Goal: Task Accomplishment & Management: Manage account settings

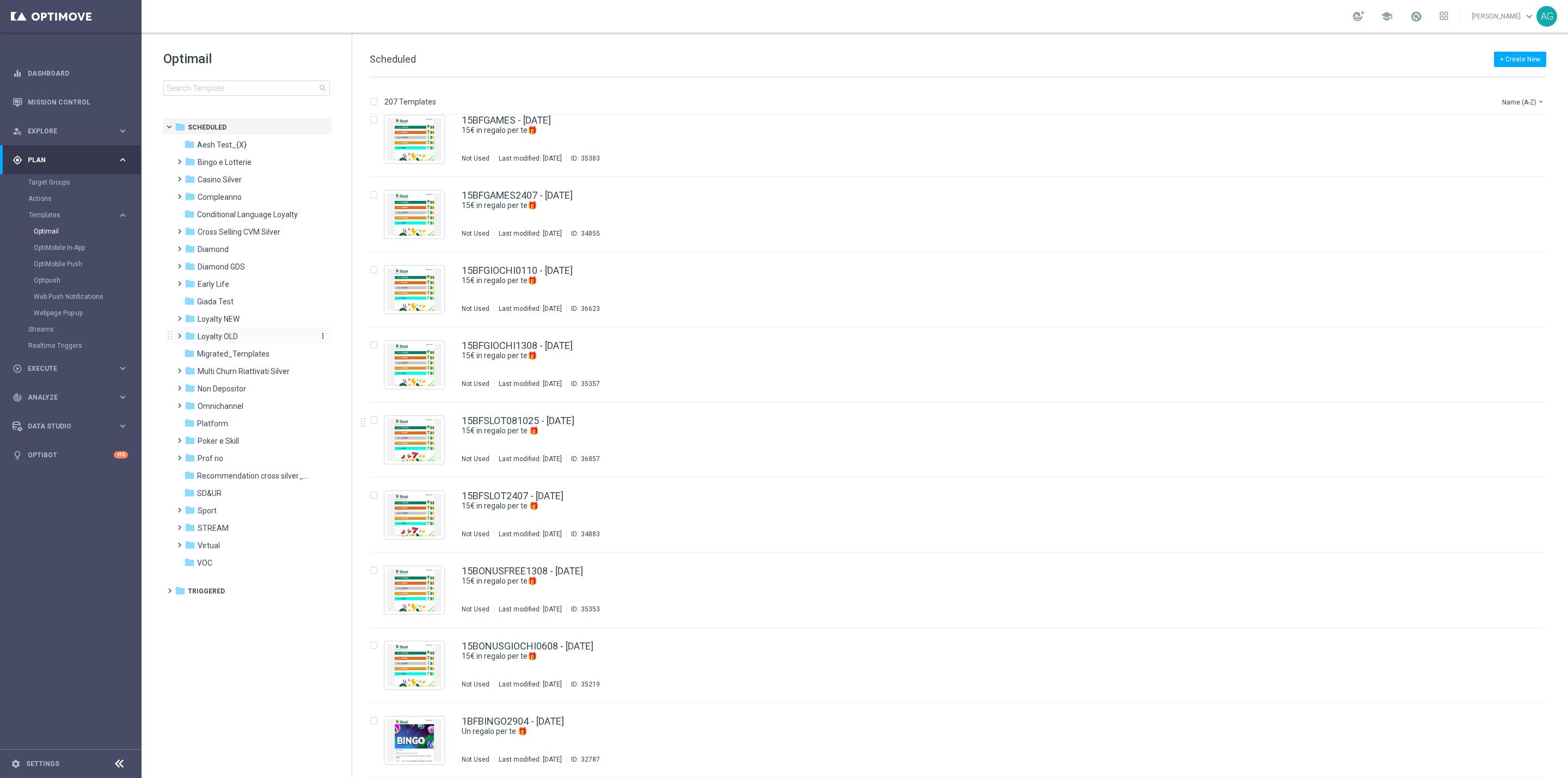
click at [221, 334] on span "Loyalty OLD" at bounding box center [218, 337] width 40 height 10
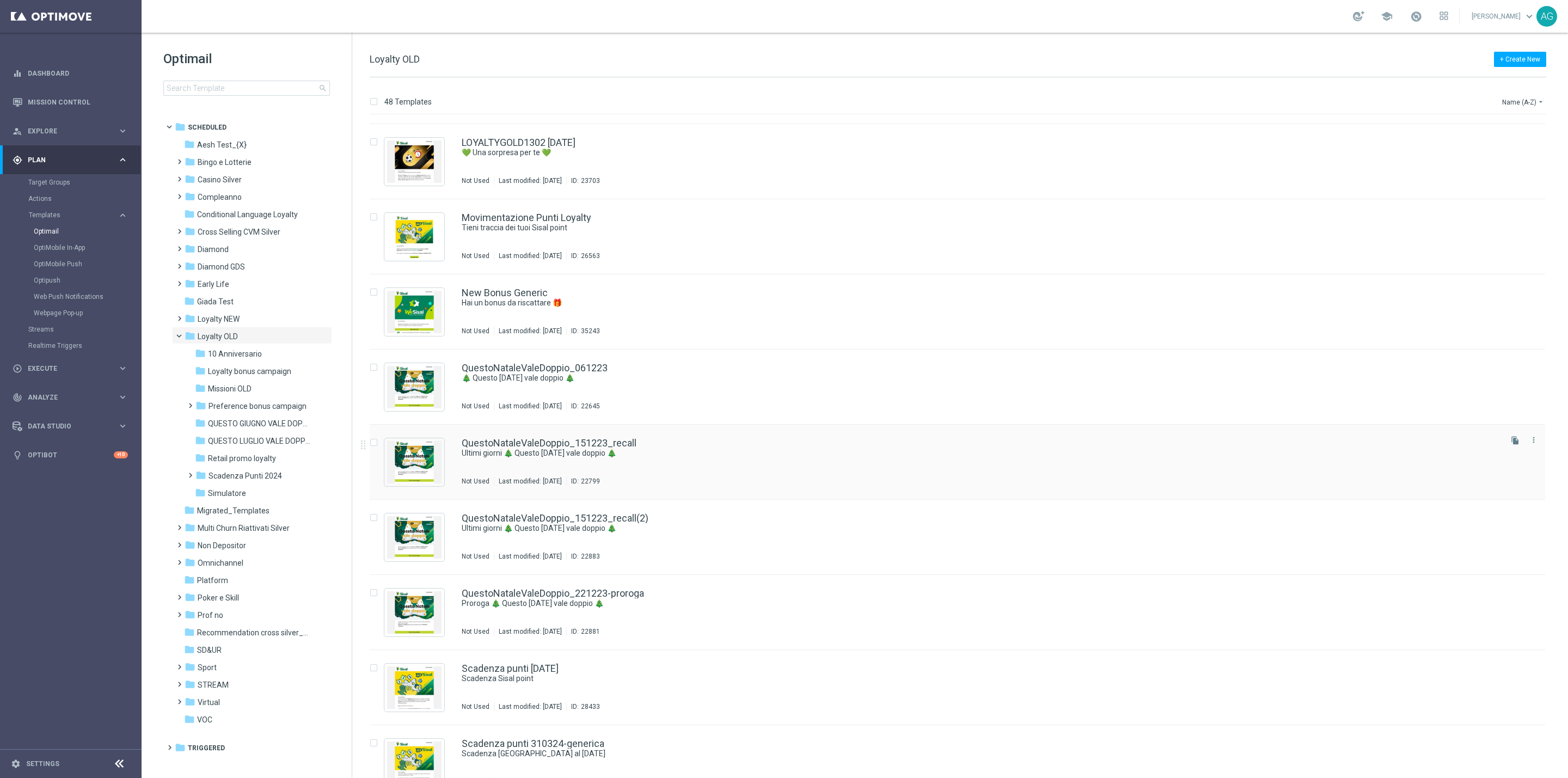
scroll to position [1241, 0]
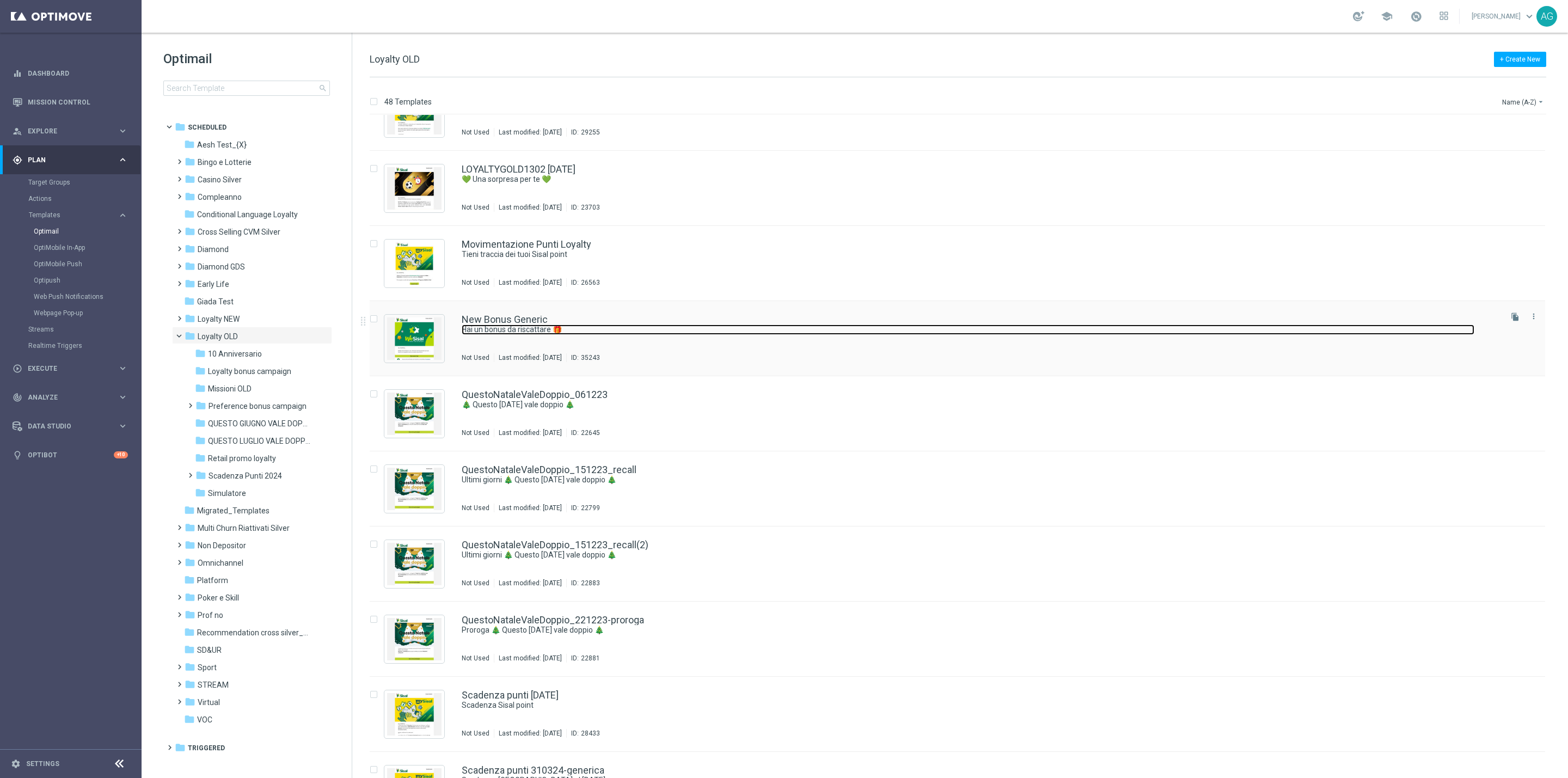
click at [601, 333] on link "Hai un bonus da riscattare 🎁" at bounding box center [968, 329] width 1013 height 10
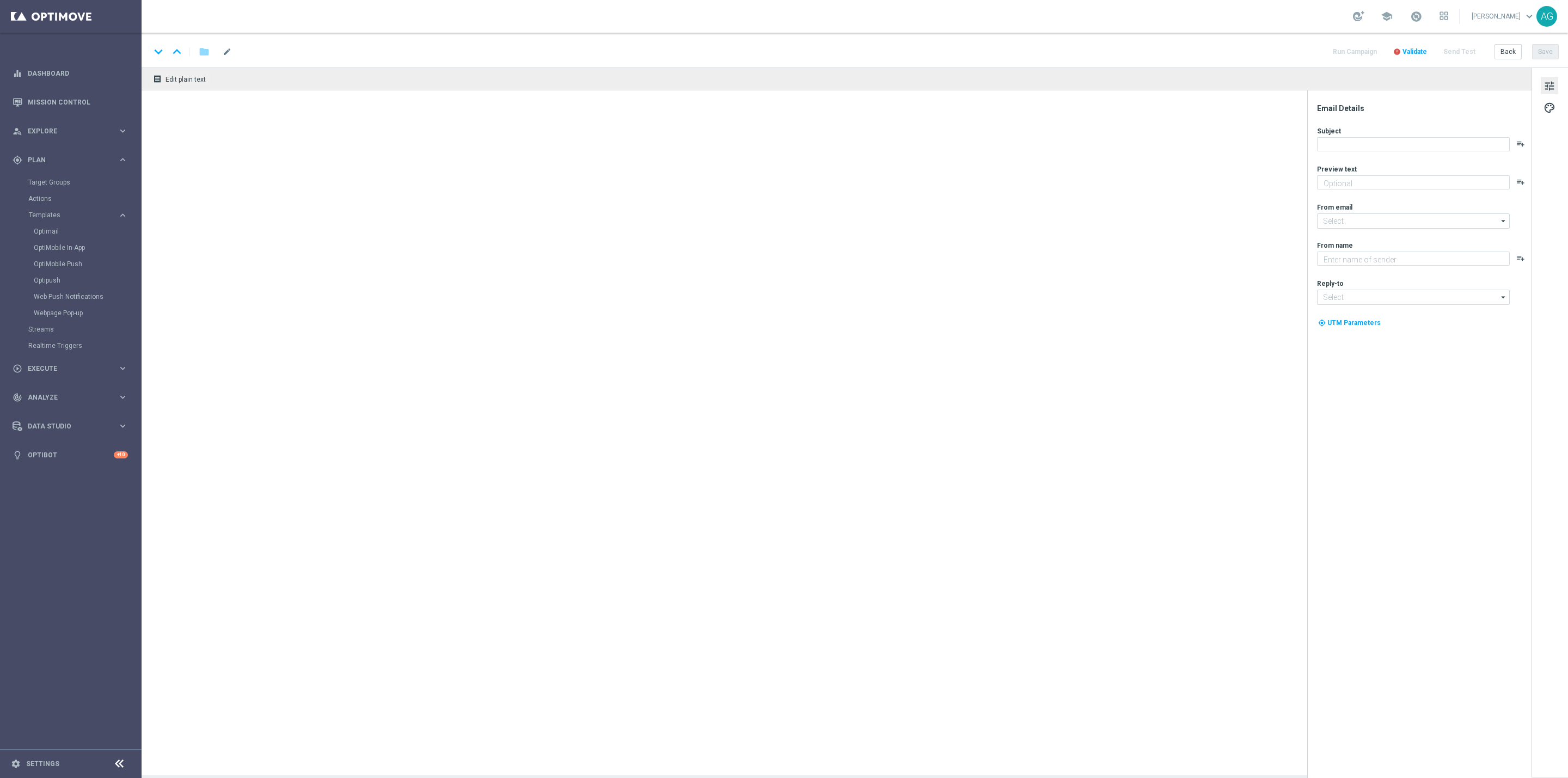
type textarea "Con i Sisal point che hai accumulato puoi già riscattare un bonus"
type textarea "Sisal"
type input "[EMAIL_ADDRESS][DOMAIN_NAME]"
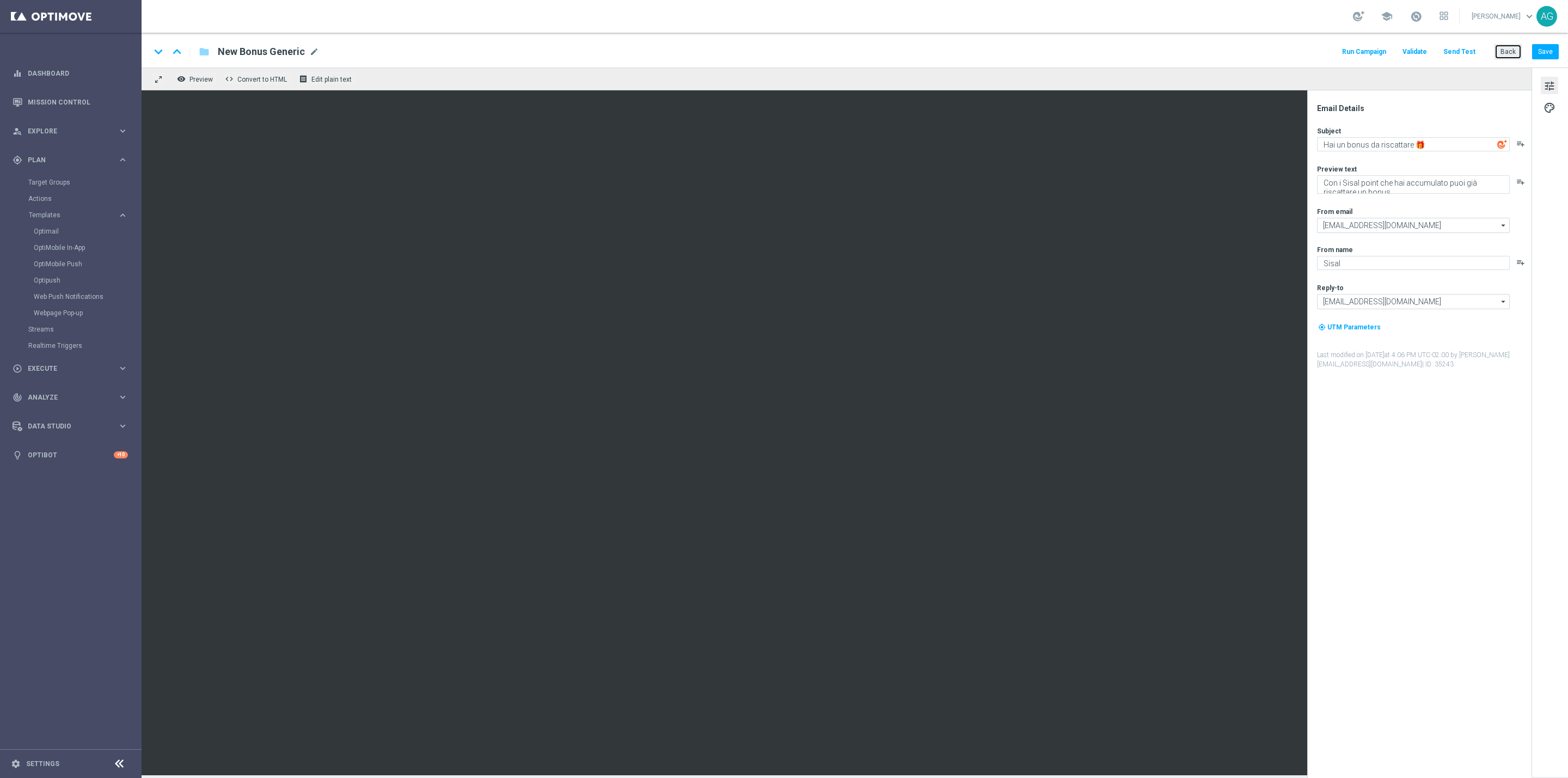
click at [1510, 44] on button "Back" at bounding box center [1508, 51] width 27 height 15
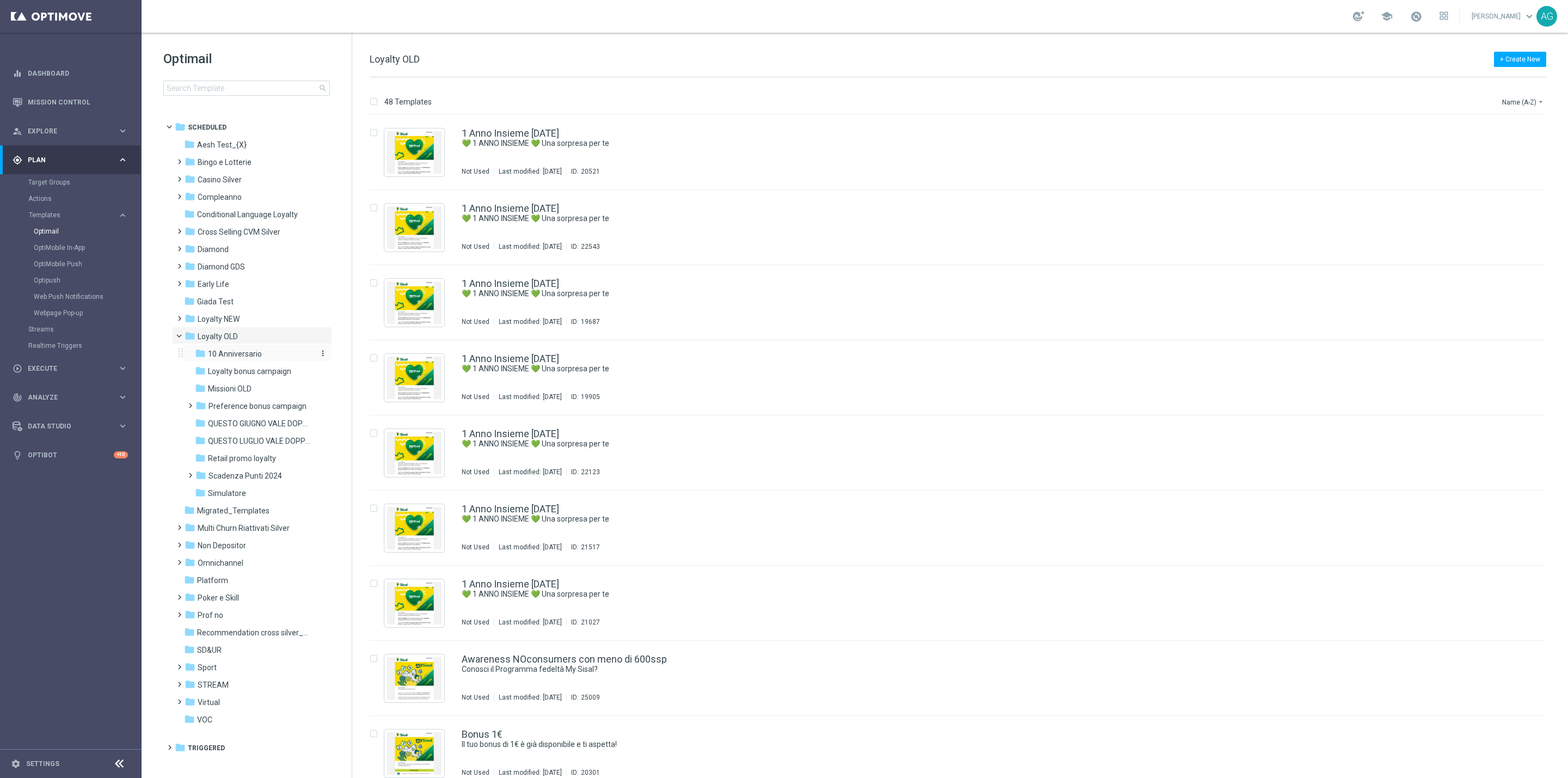
click at [240, 359] on span "10 Anniversario" at bounding box center [235, 354] width 54 height 10
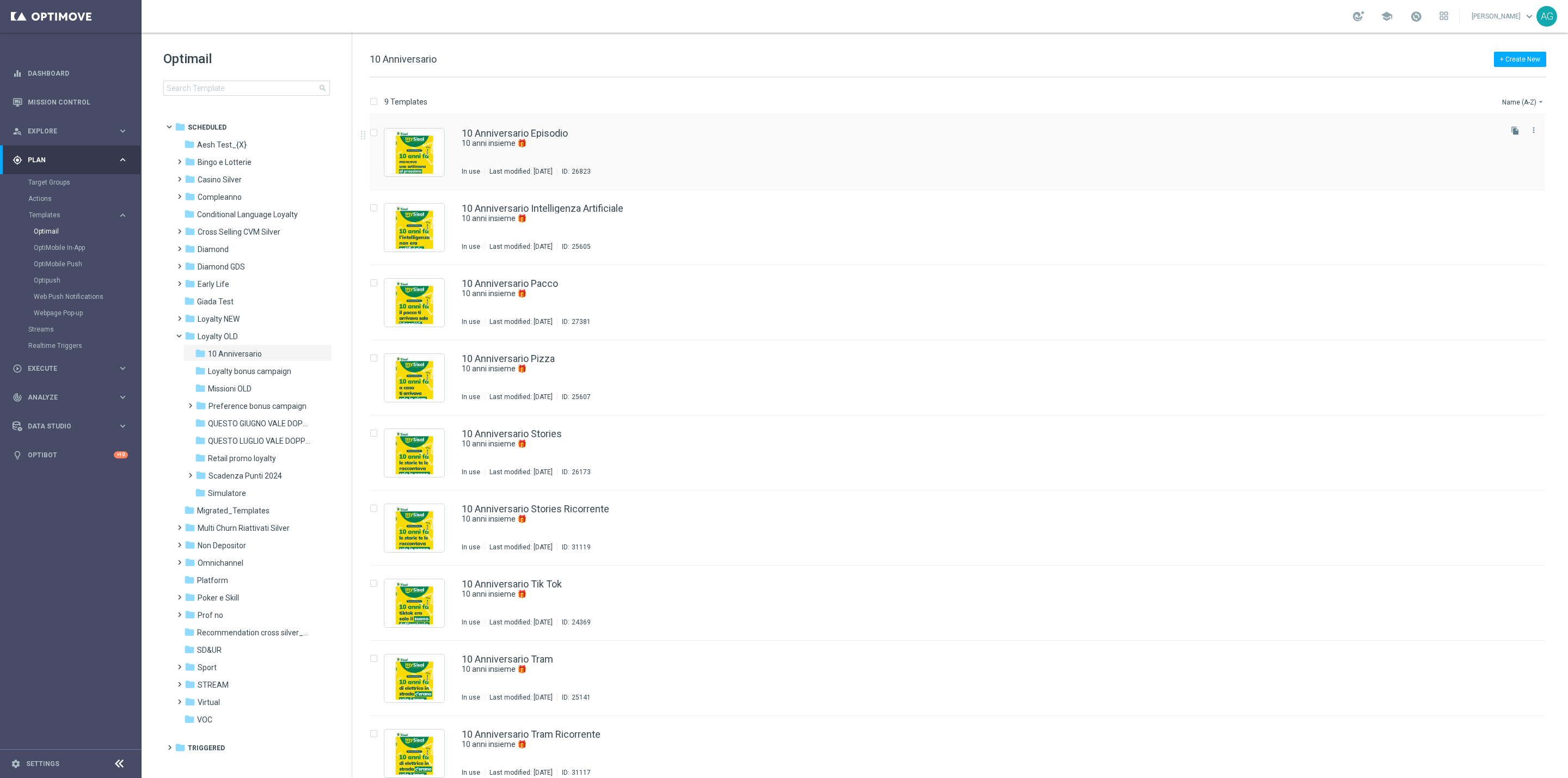
click at [538, 164] on div "10 Anniversario Episodio 10 anni insieme 🎁 In use Last modified: Friday, Novemb…" at bounding box center [980, 152] width 1038 height 47
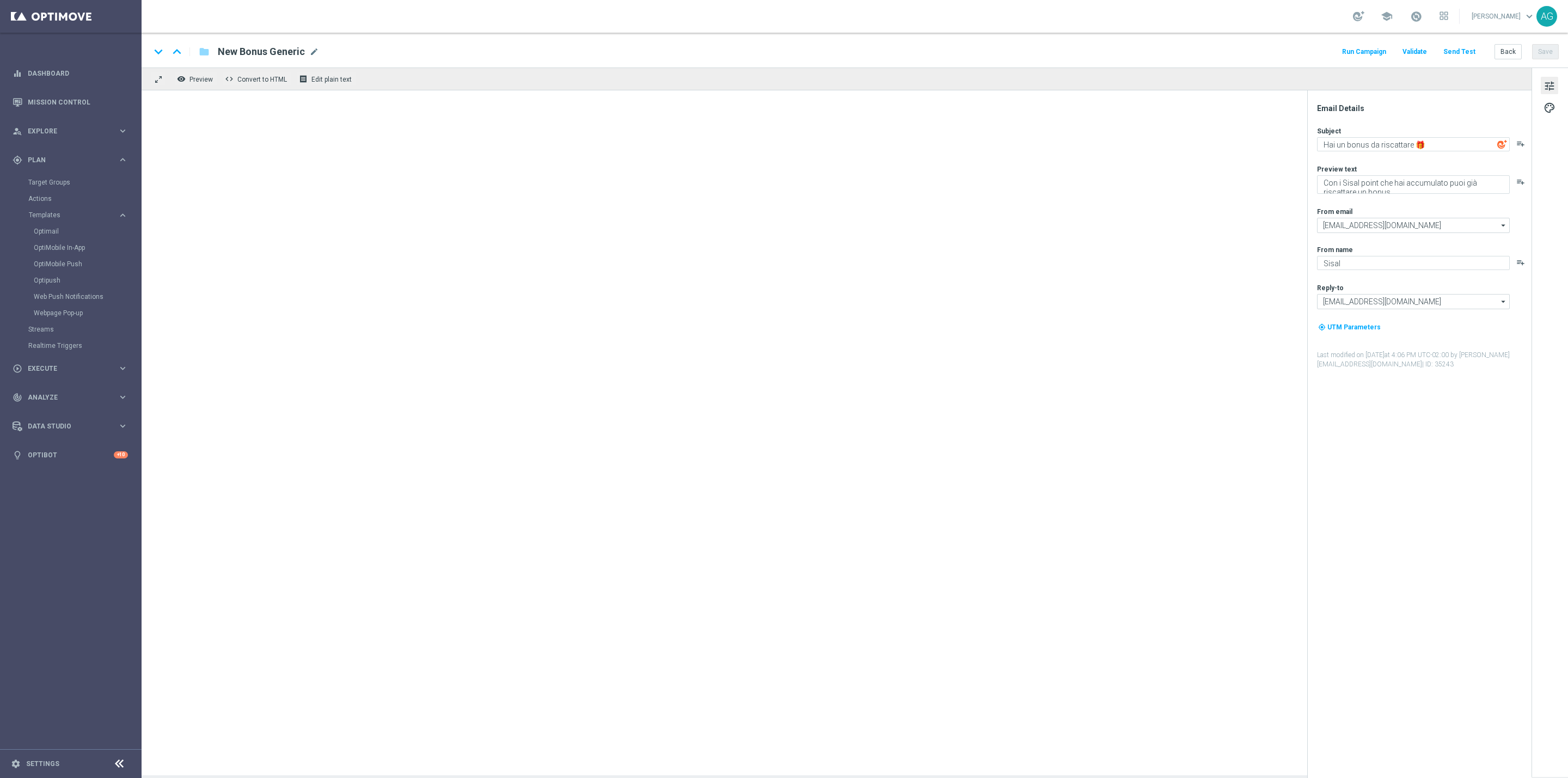
type textarea "10 anni insieme 🎁"
type textarea "Festeggiamo 10 anni insieme"
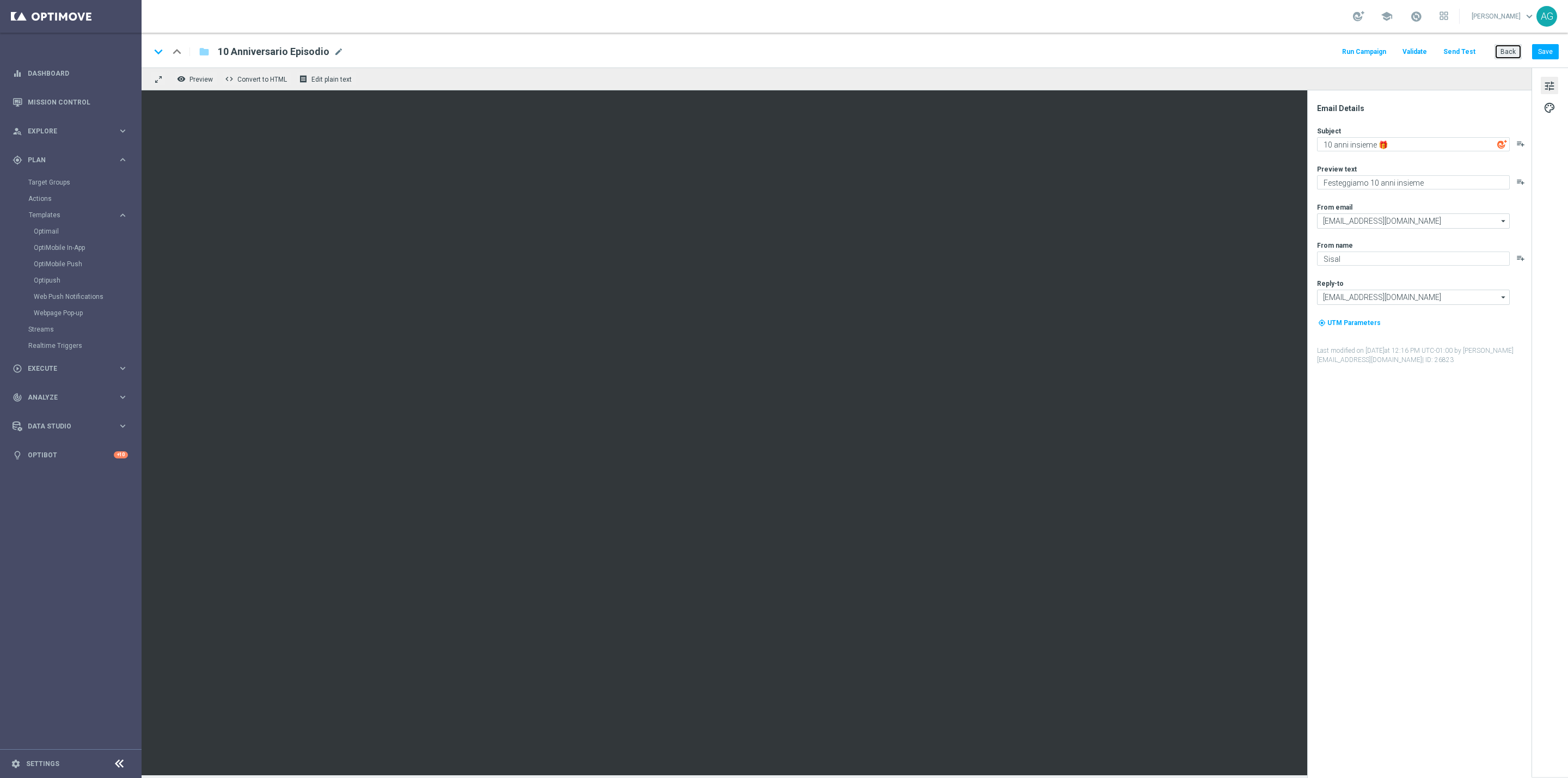
click at [1503, 48] on button "Back" at bounding box center [1508, 51] width 27 height 15
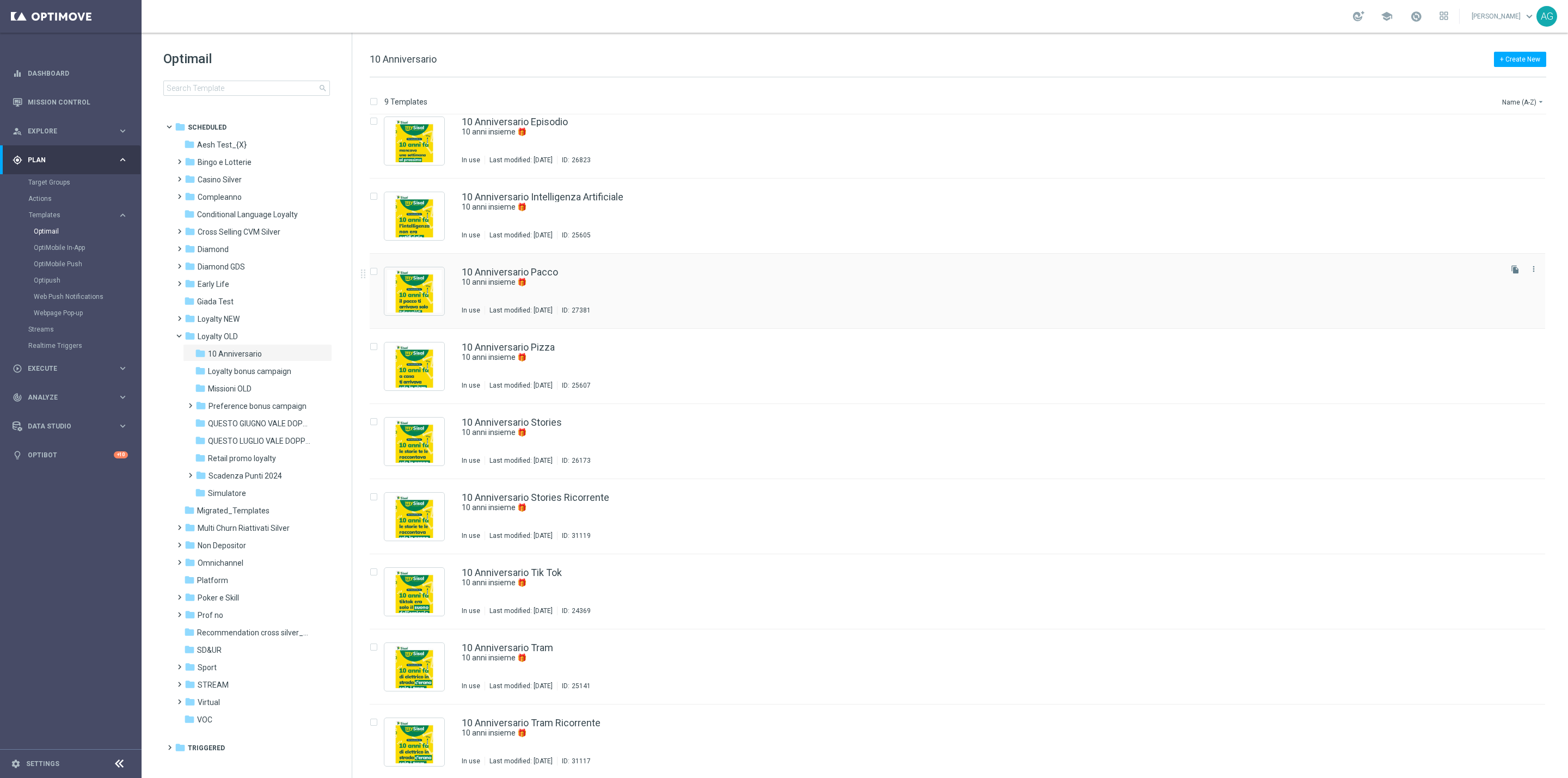
scroll to position [13, 0]
click at [248, 390] on span "Missioni OLD" at bounding box center [230, 389] width 44 height 10
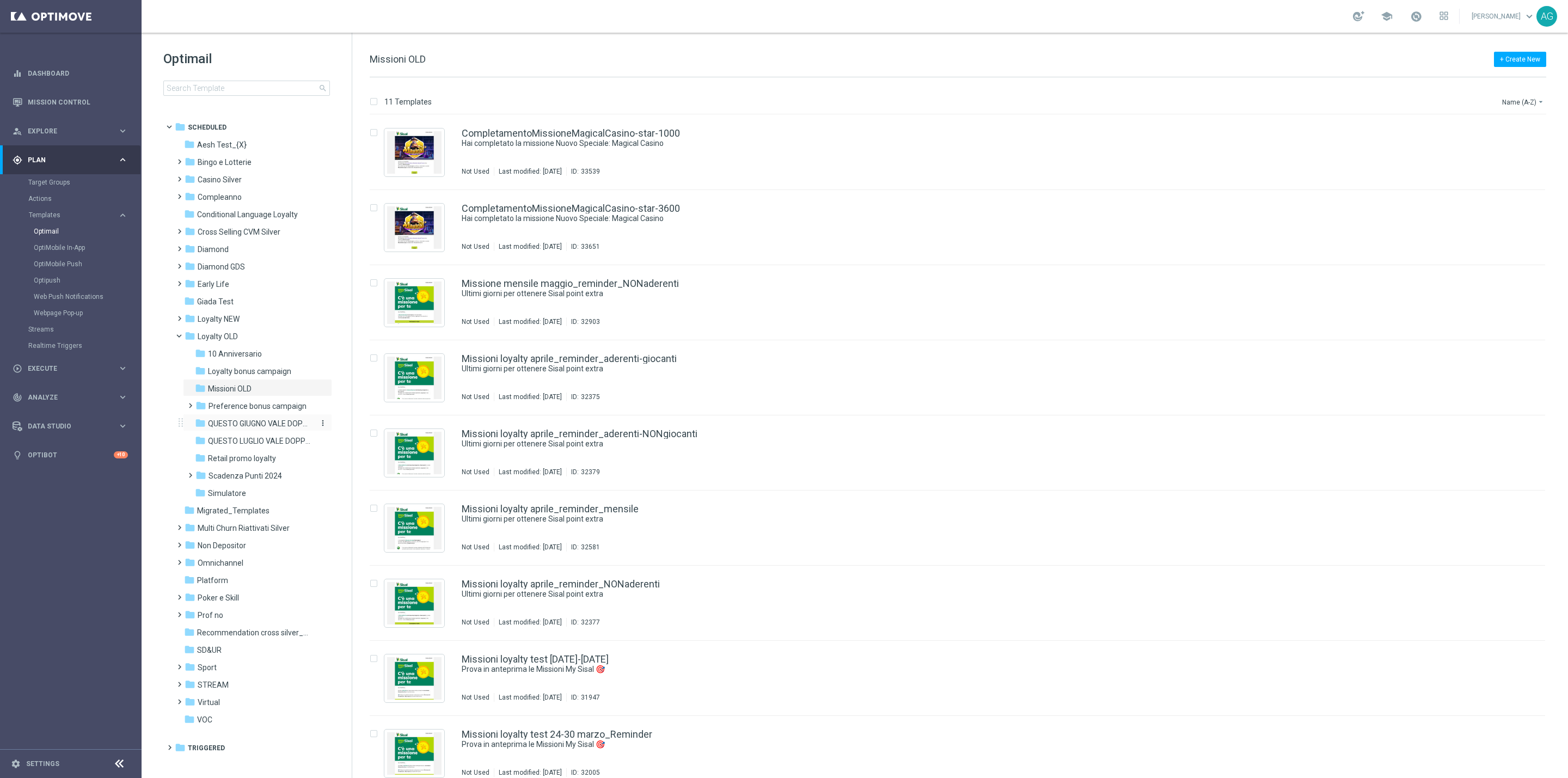
click at [255, 426] on span "QUESTO GIUGNO VALE DOPPIO" at bounding box center [259, 424] width 103 height 10
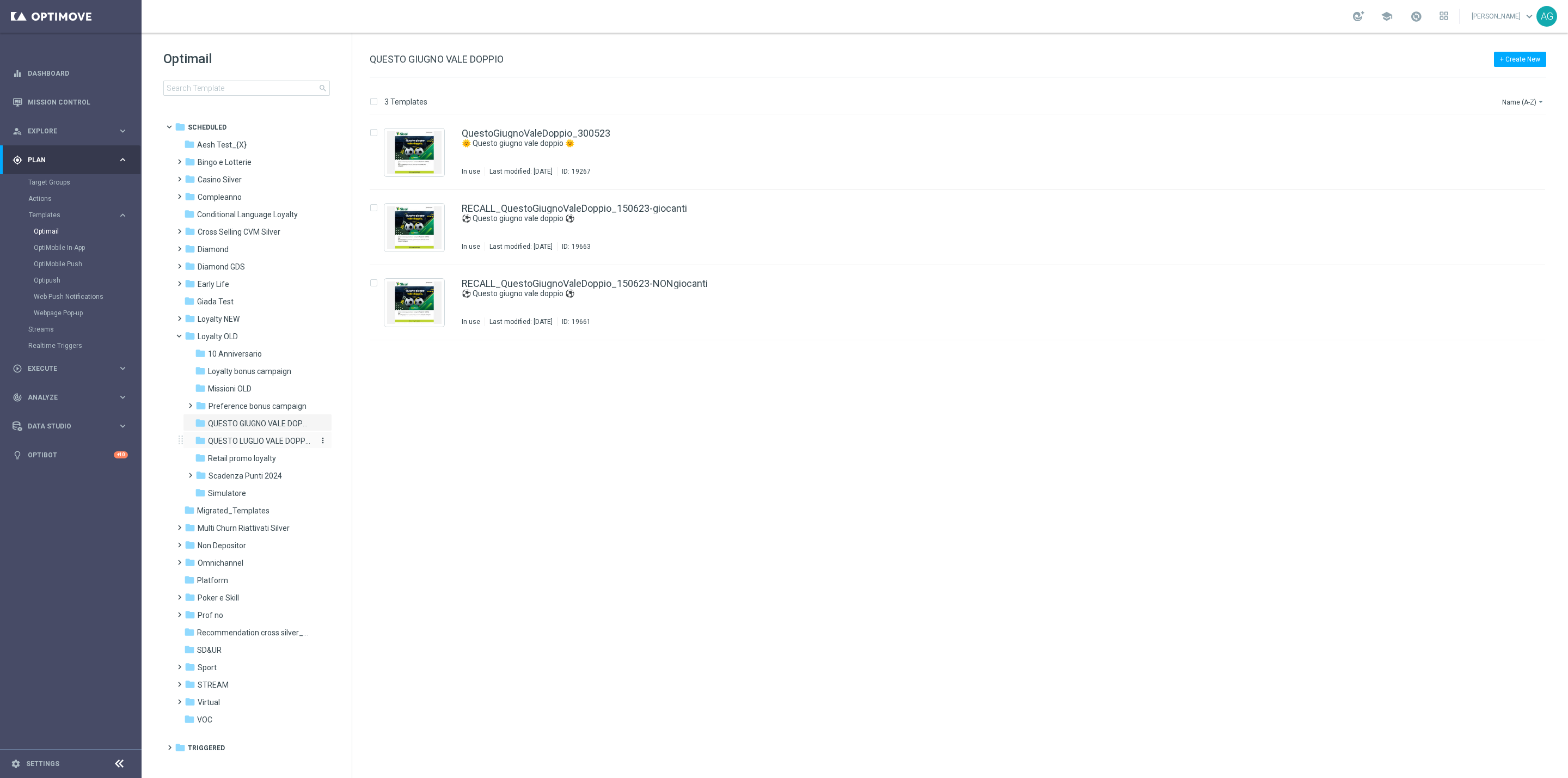
click at [263, 446] on div "folder QUESTO LUGLIO VALE DOPPIO" at bounding box center [253, 441] width 116 height 13
click at [273, 472] on span "Scadenza Punti 2024" at bounding box center [245, 476] width 74 height 10
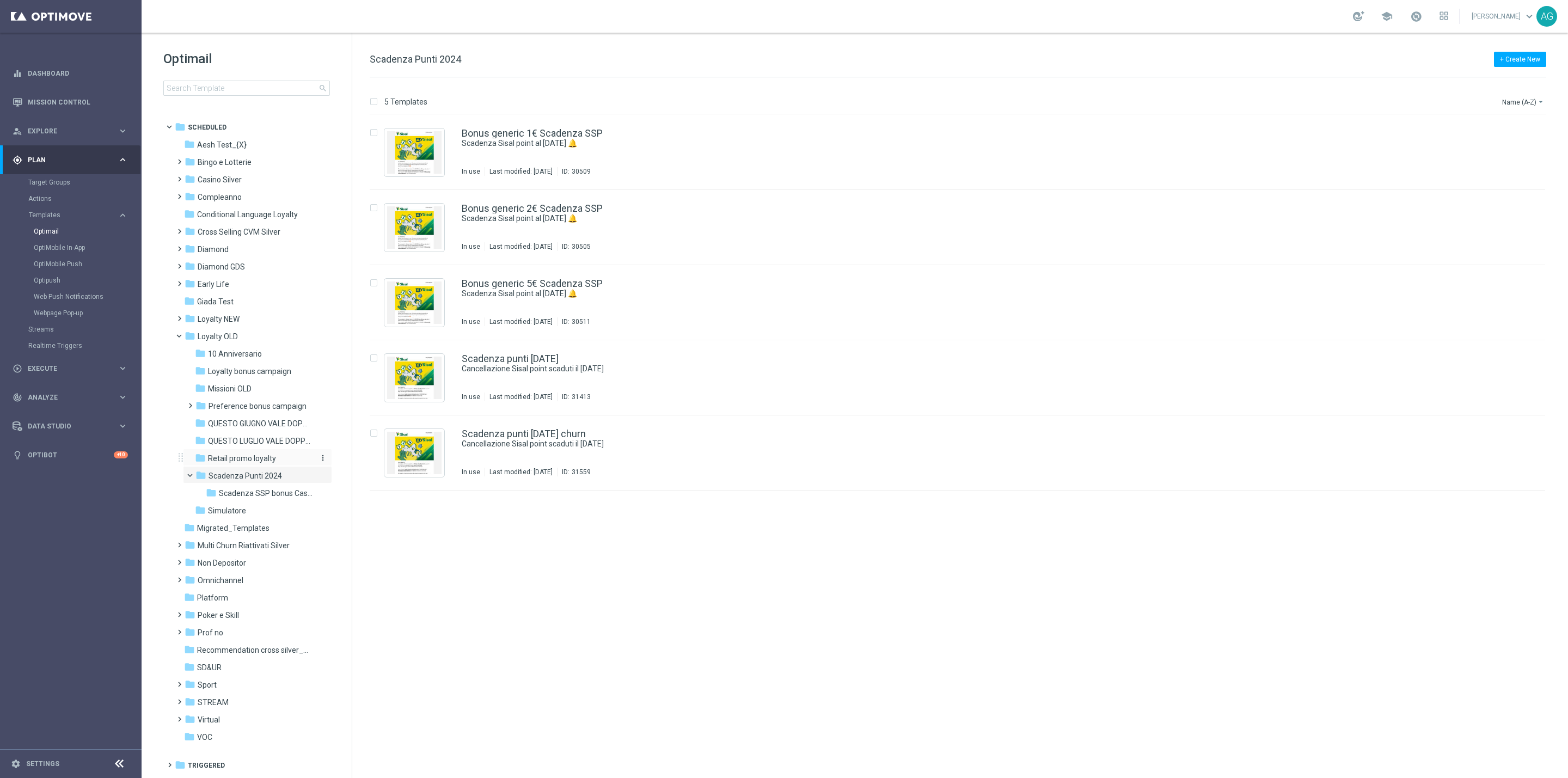
click at [270, 459] on span "Retail promo loyalty" at bounding box center [242, 458] width 68 height 10
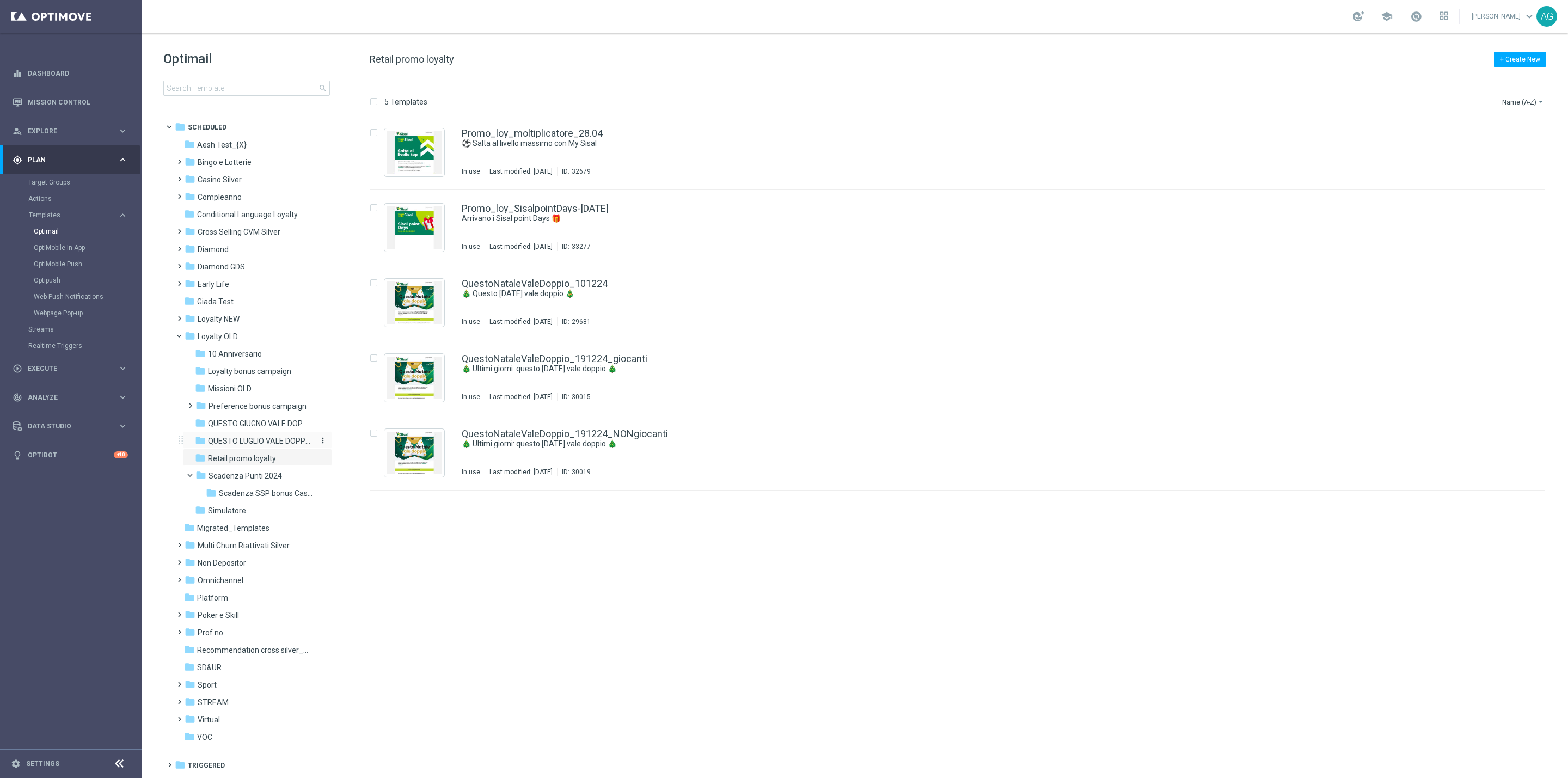
click at [267, 440] on span "QUESTO LUGLIO VALE DOPPIO" at bounding box center [259, 441] width 103 height 10
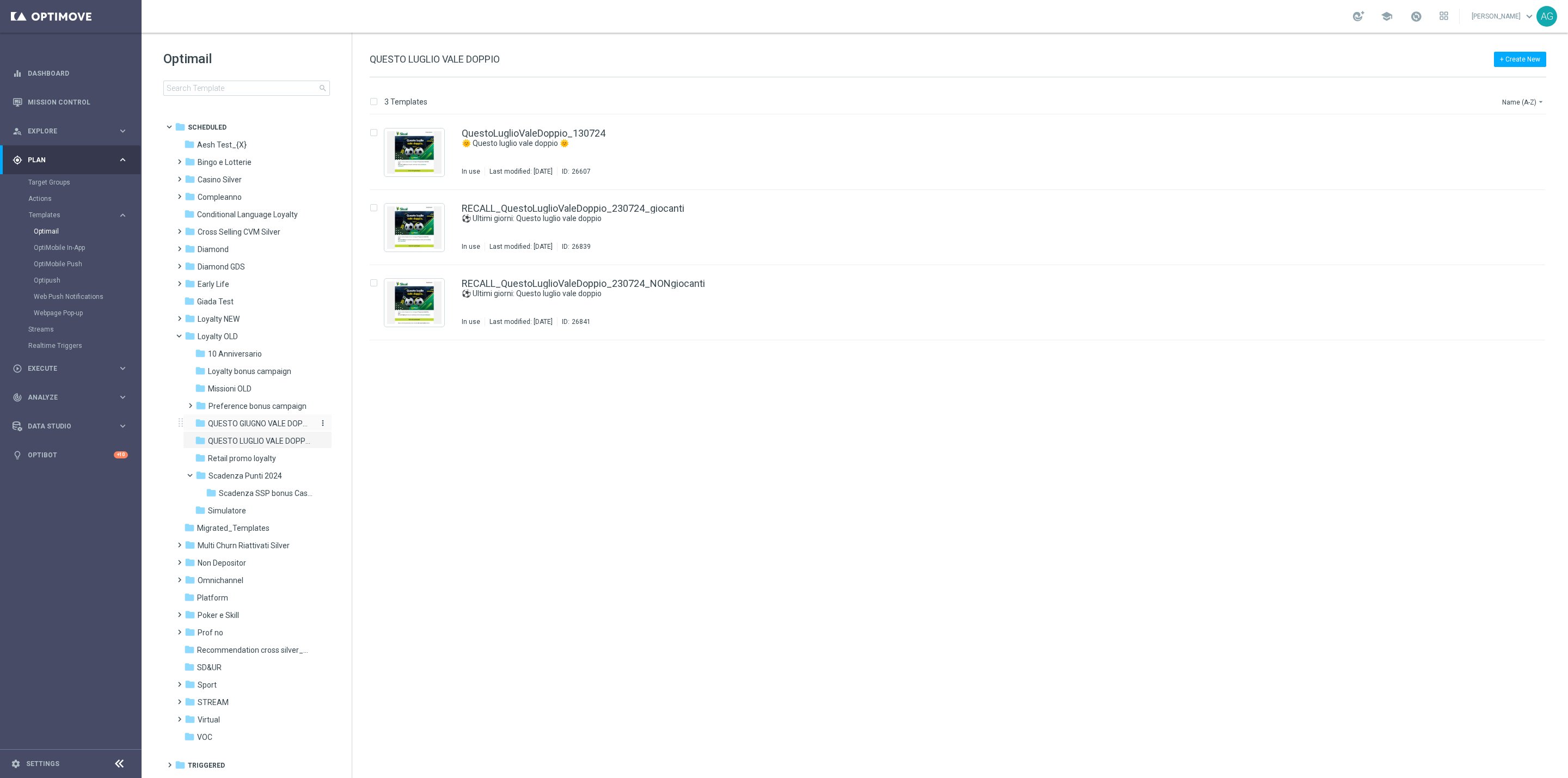
click at [273, 427] on span "QUESTO GIUGNO VALE DOPPIO" at bounding box center [259, 424] width 103 height 10
click at [226, 359] on span "10 Anniversario" at bounding box center [235, 354] width 54 height 10
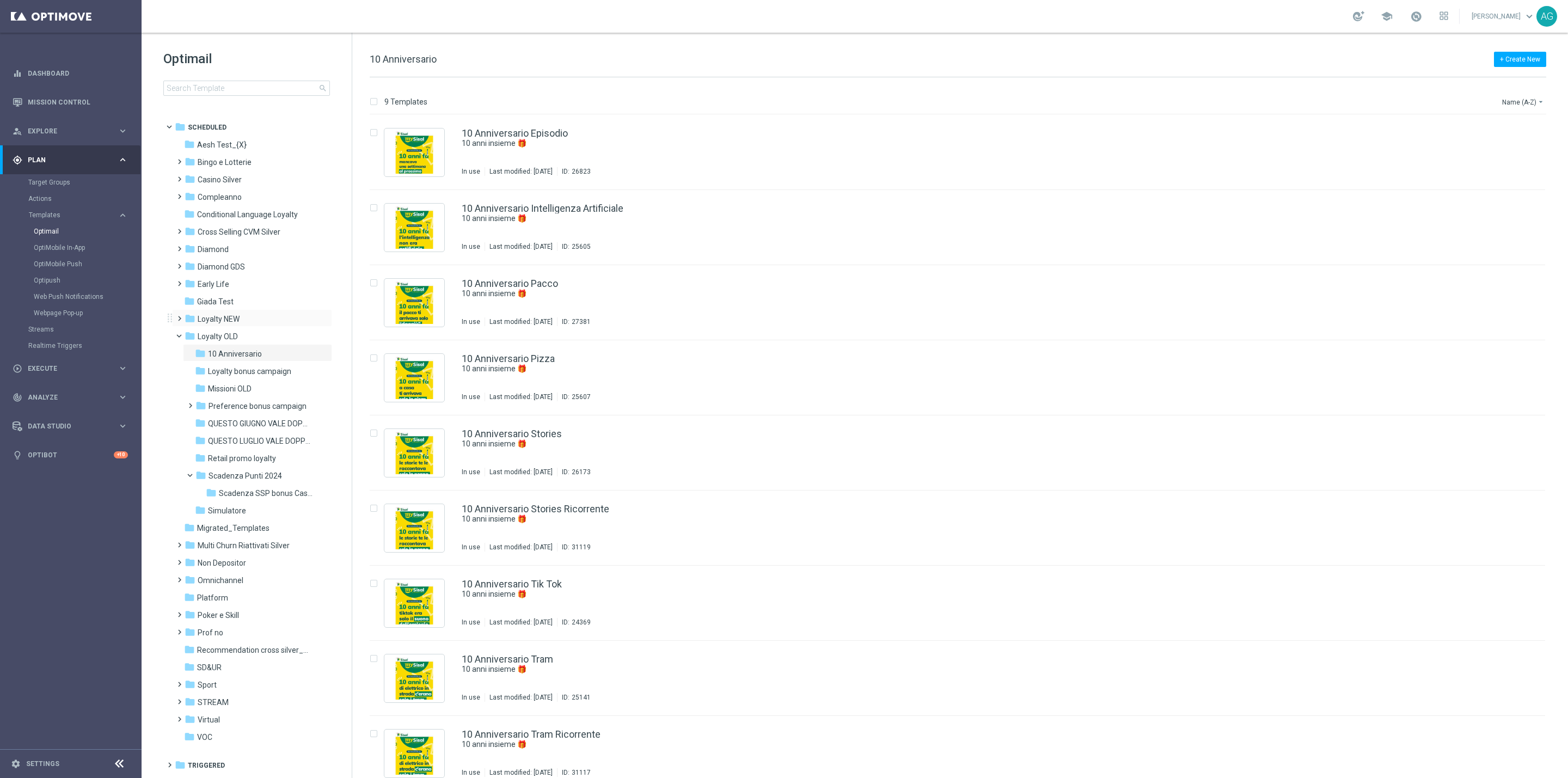
click at [239, 309] on div "folder Loyalty NEW more_vert" at bounding box center [252, 318] width 160 height 18
click at [230, 323] on span "Loyalty NEW" at bounding box center [219, 319] width 42 height 10
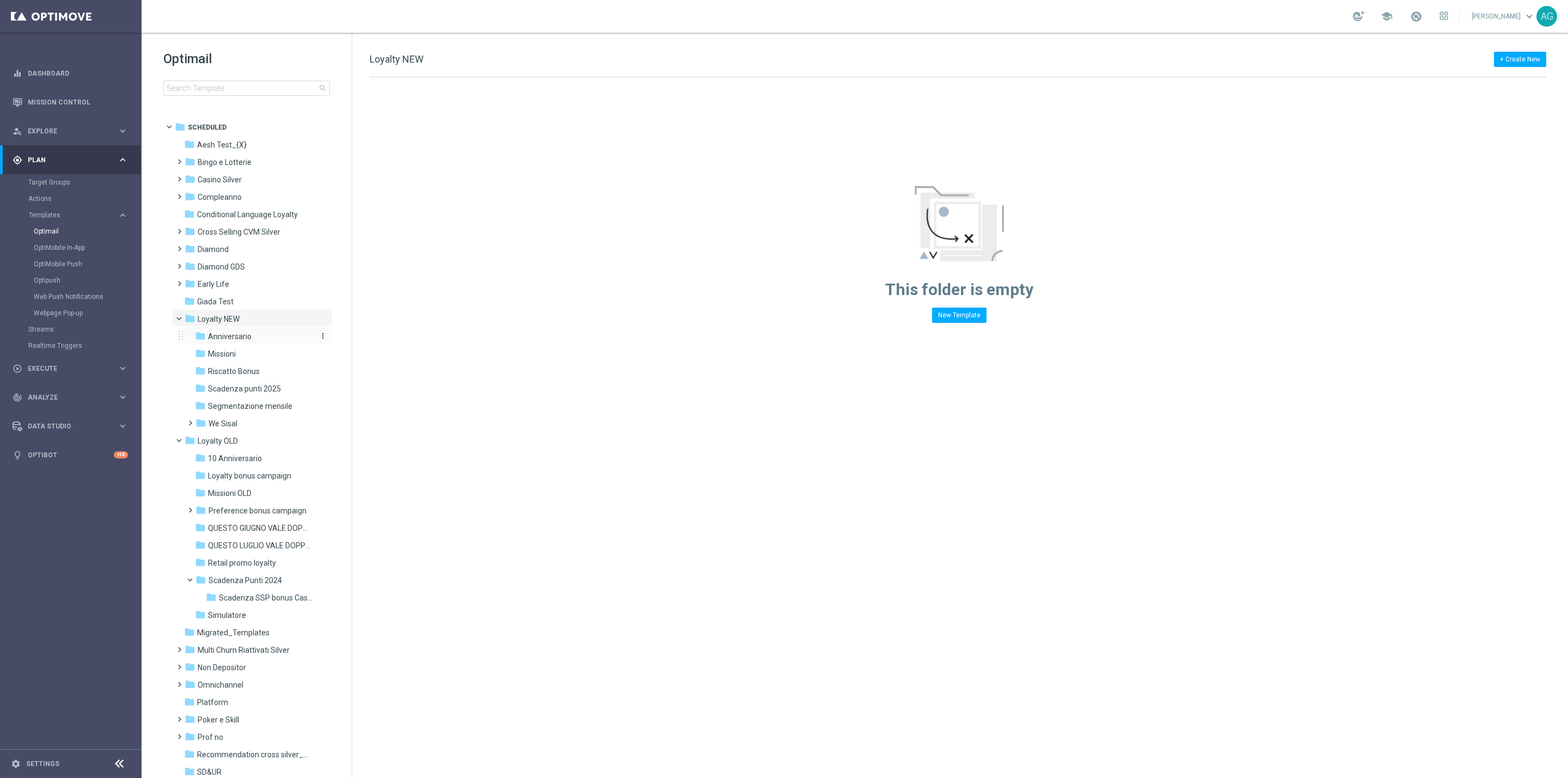
click at [248, 342] on span "Anniversario" at bounding box center [230, 337] width 44 height 10
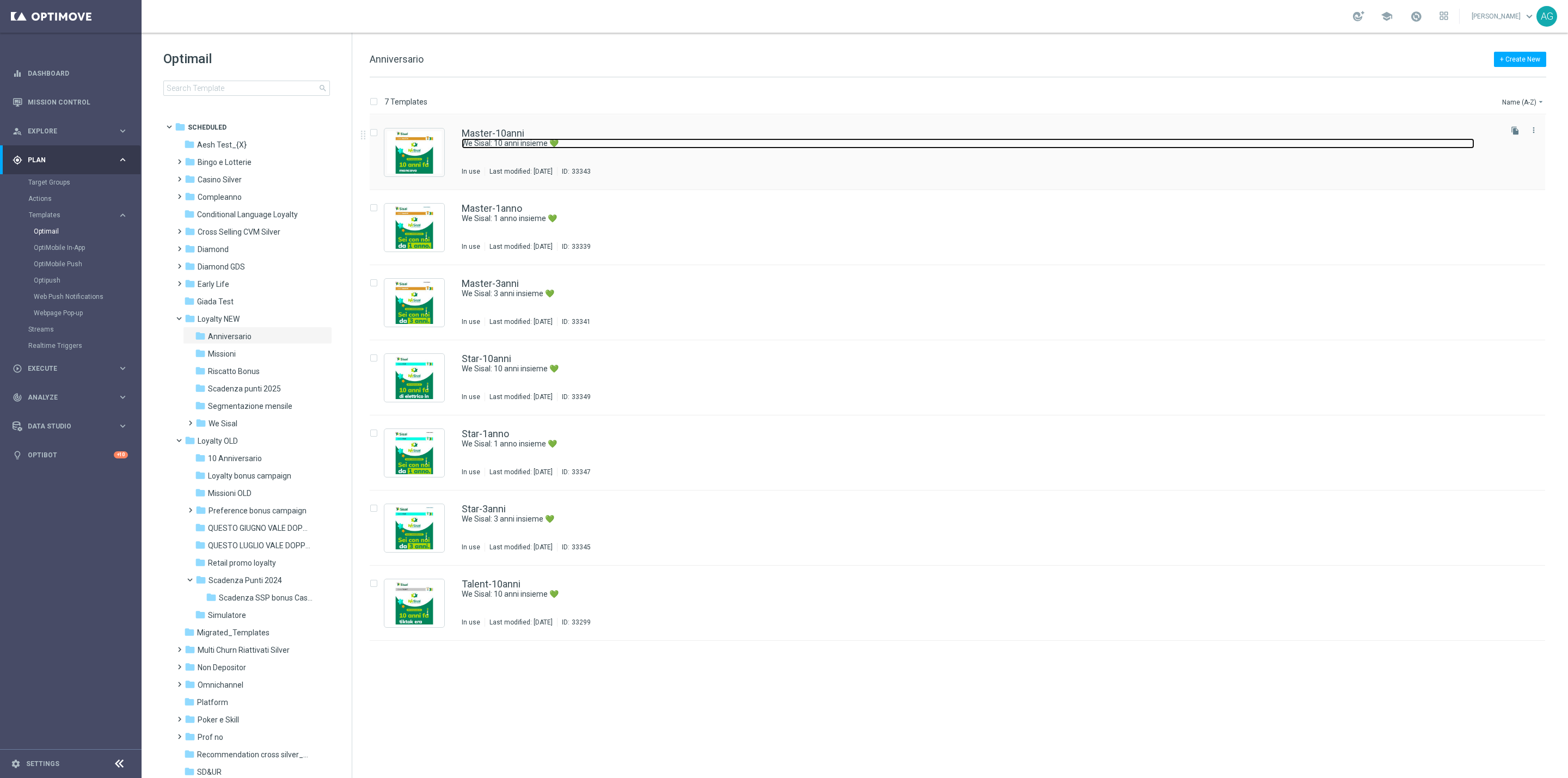
click at [645, 147] on link "We Sisal: 10 anni insieme 💚" at bounding box center [968, 143] width 1013 height 10
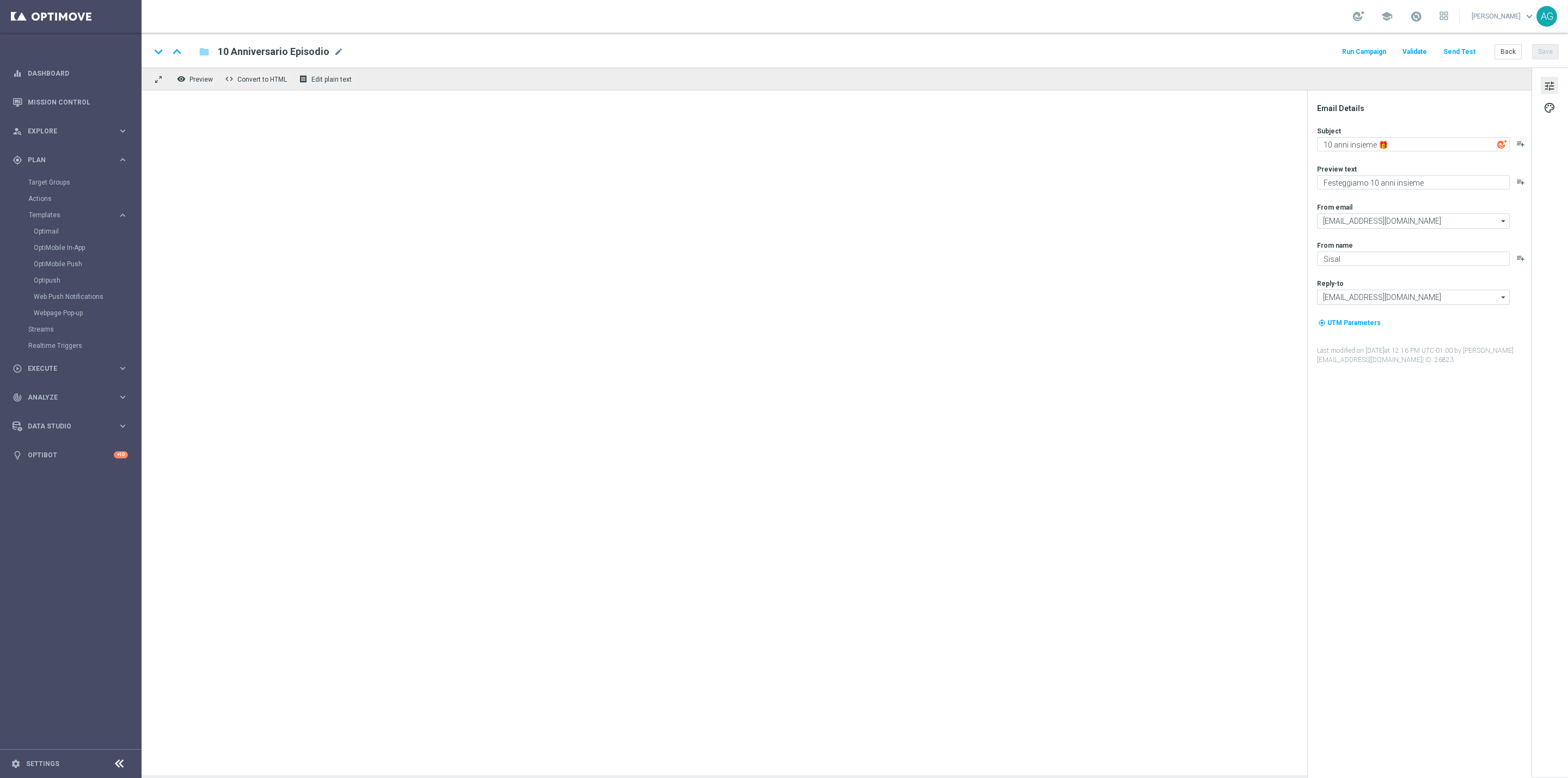
type textarea "We Sisal: 10 anni insieme 💚"
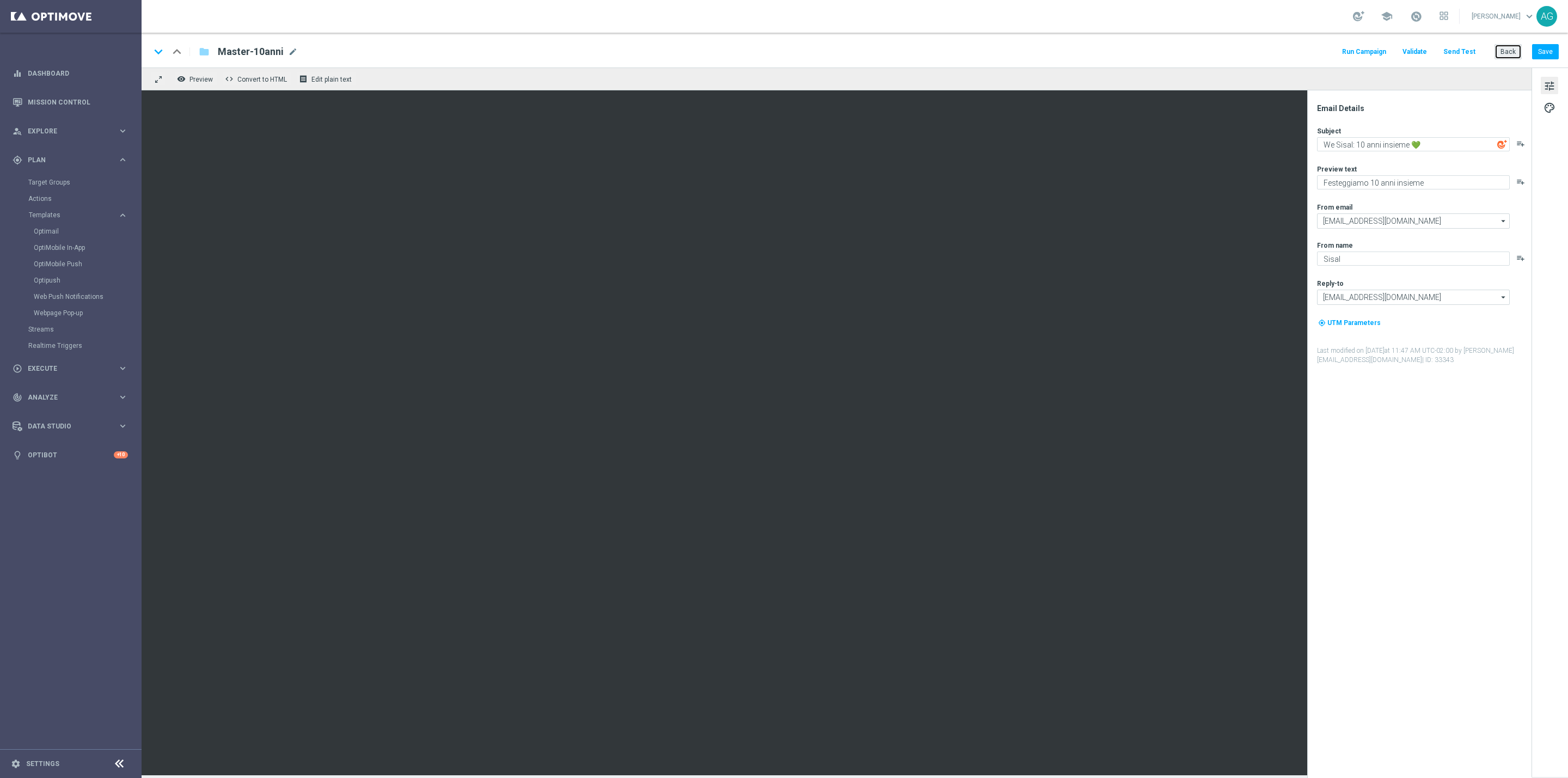
click at [1498, 54] on button "Back" at bounding box center [1508, 51] width 27 height 15
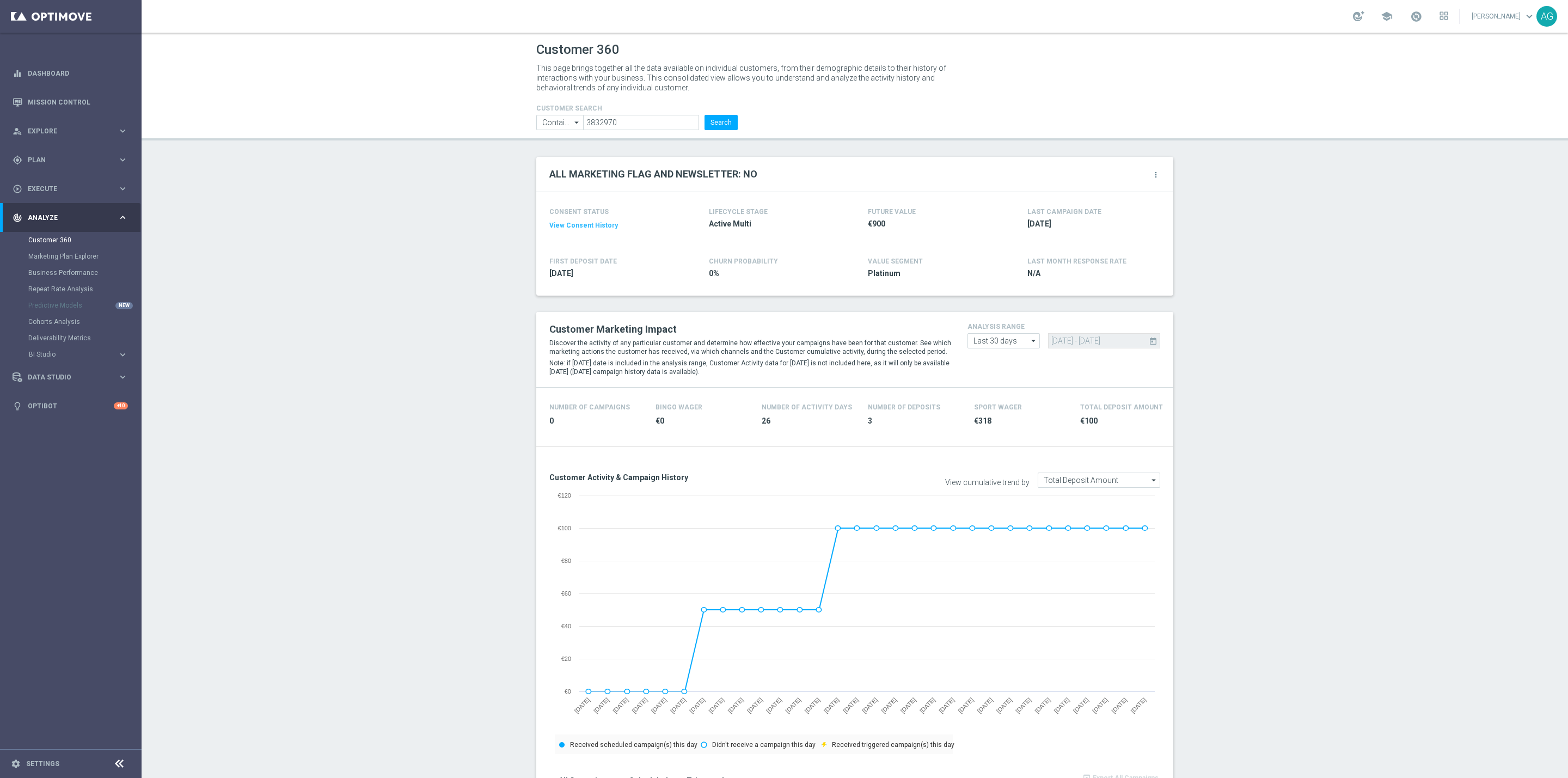
scroll to position [119, 0]
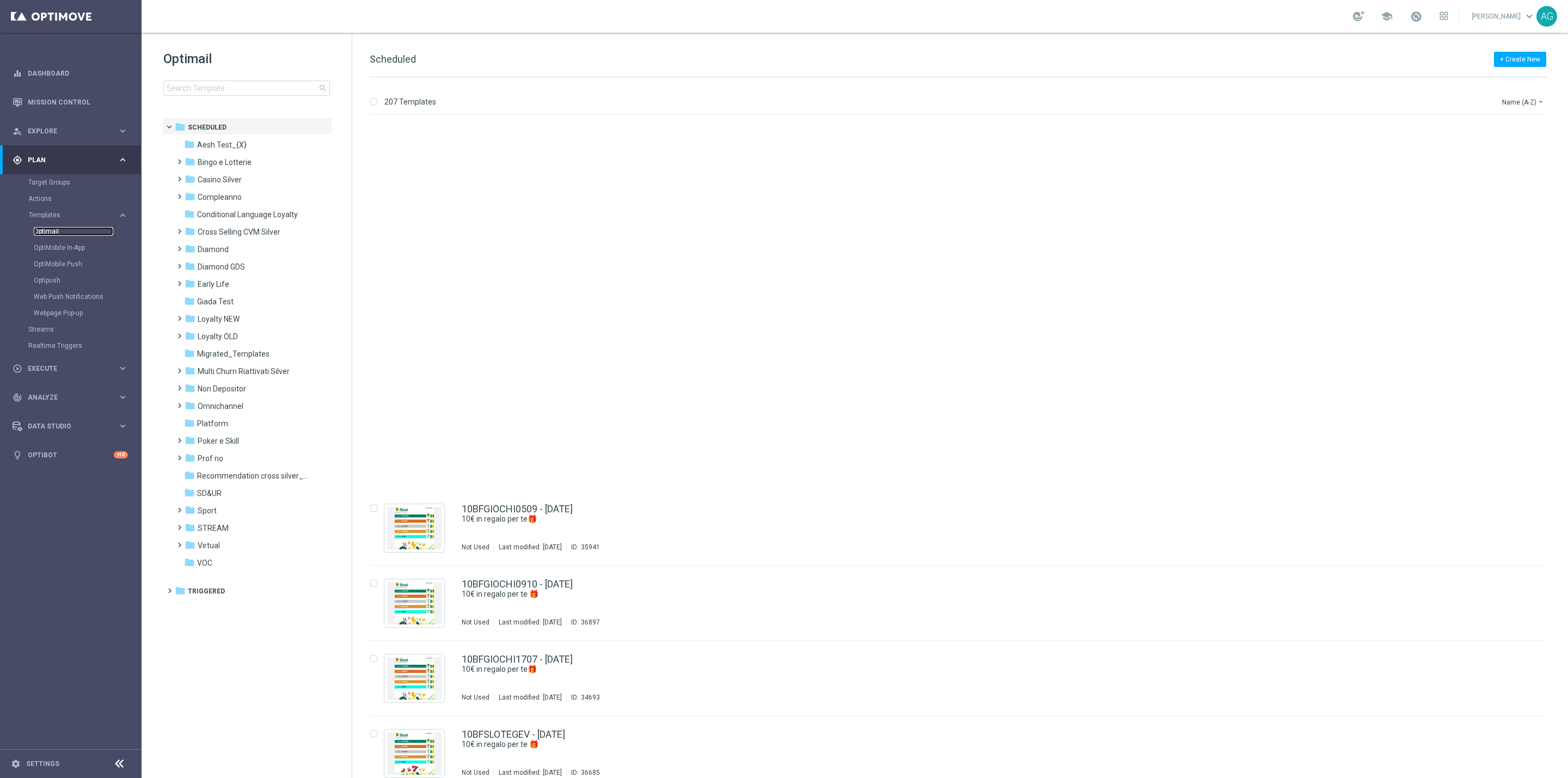
scroll to position [490, 0]
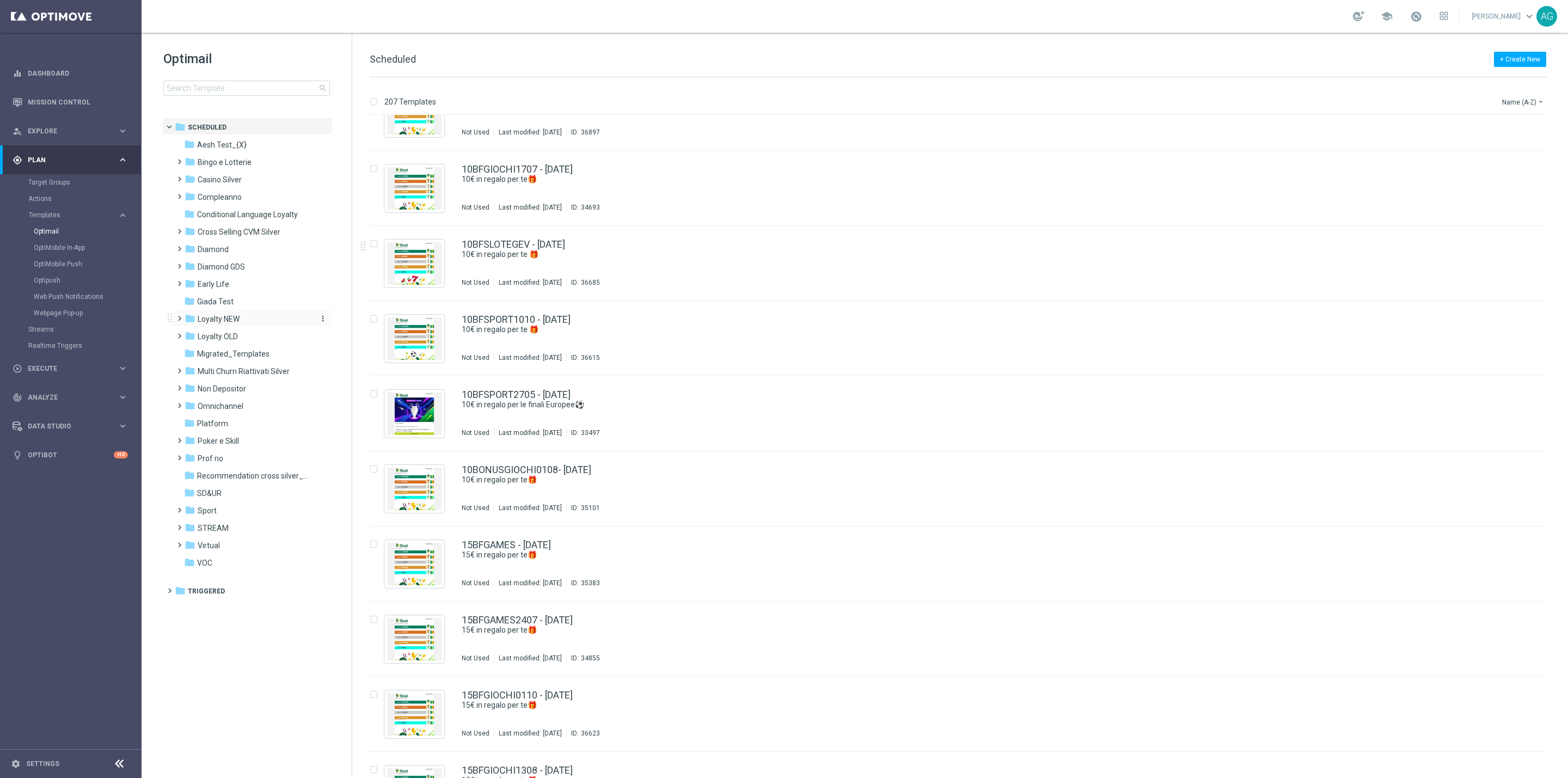
click at [227, 320] on span "Loyalty NEW" at bounding box center [219, 319] width 42 height 10
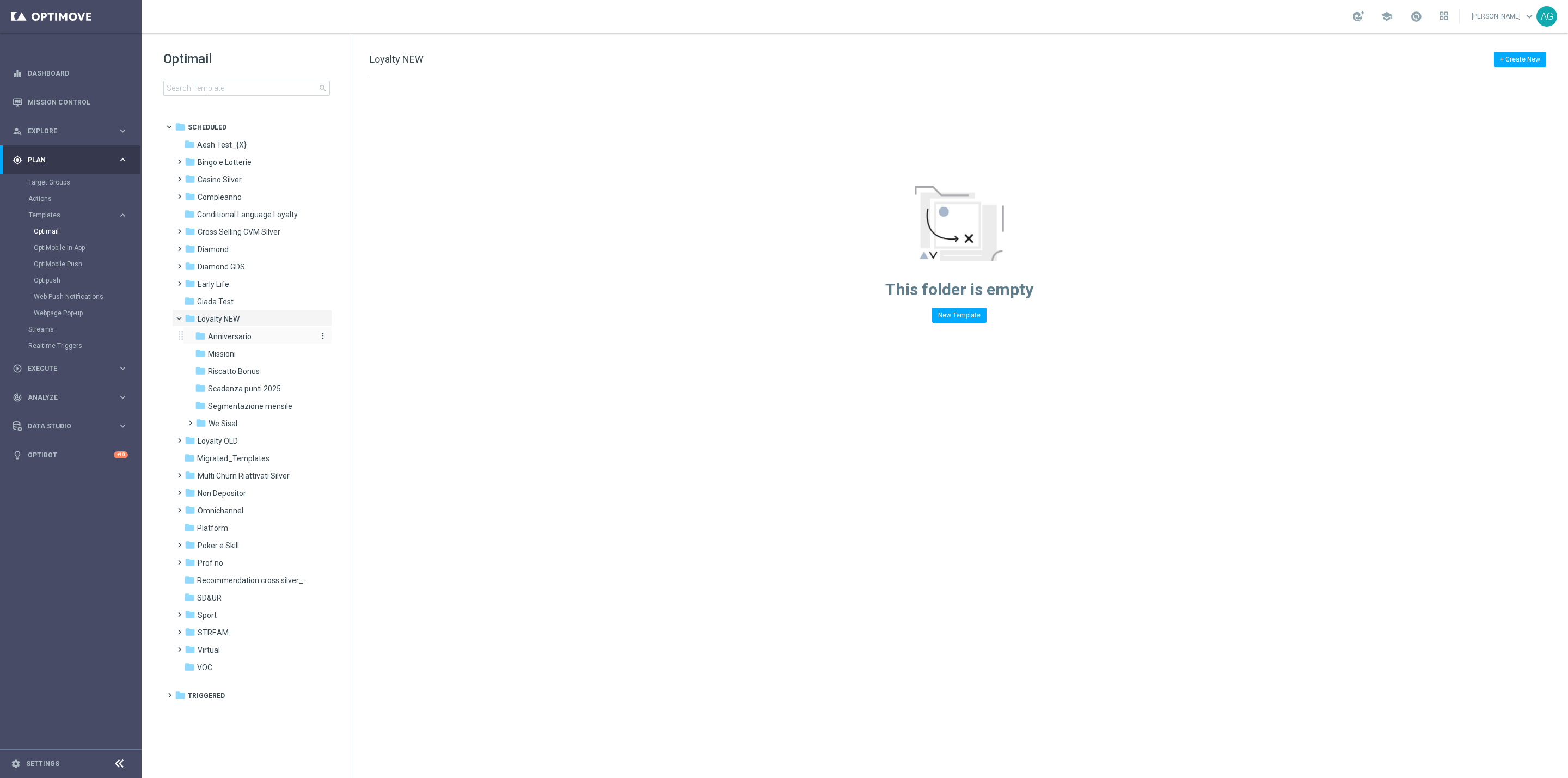
click at [230, 338] on span "Anniversario" at bounding box center [230, 337] width 44 height 10
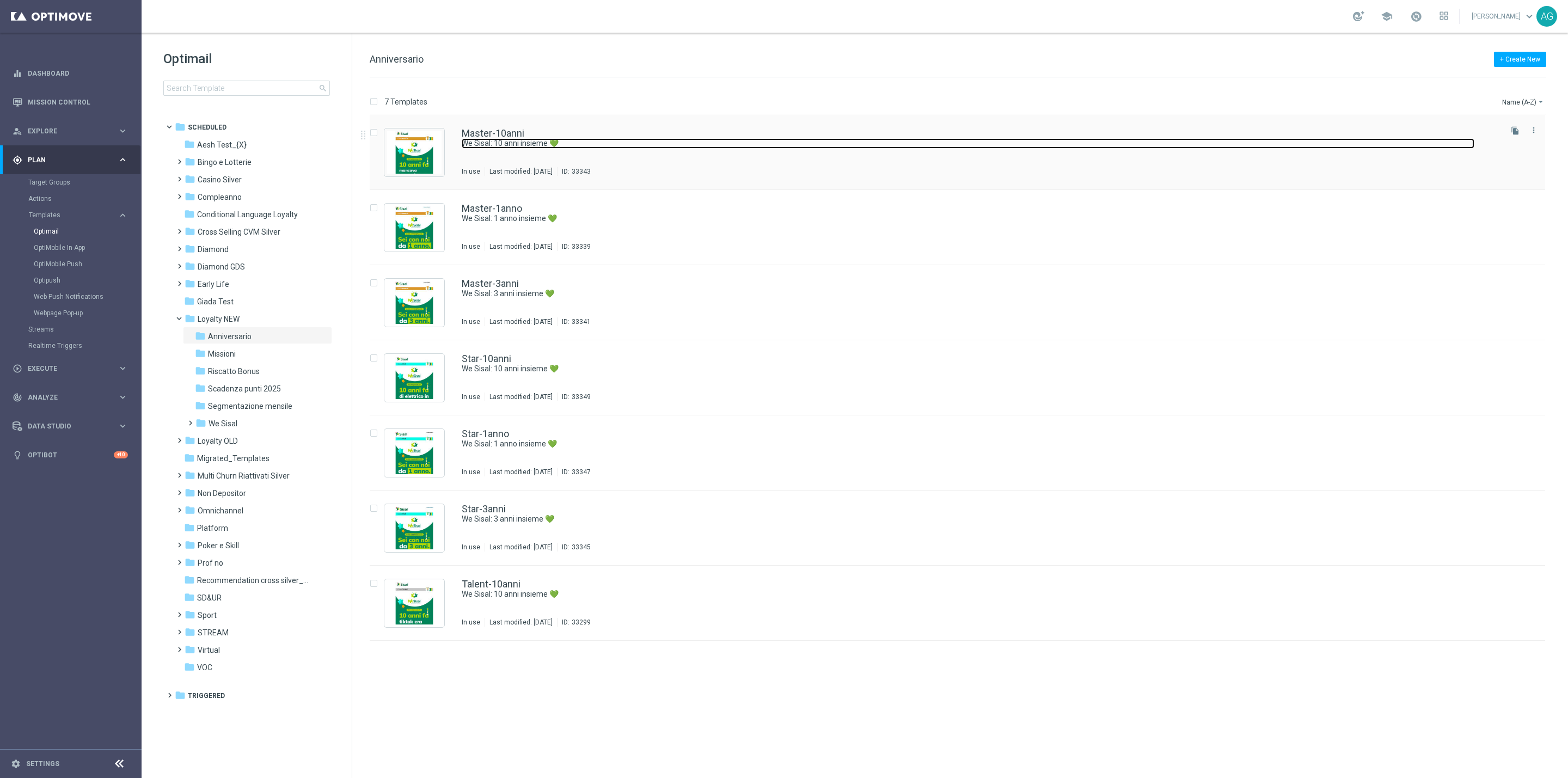
click at [514, 141] on link "We Sisal: 10 anni insieme 💚" at bounding box center [968, 143] width 1013 height 10
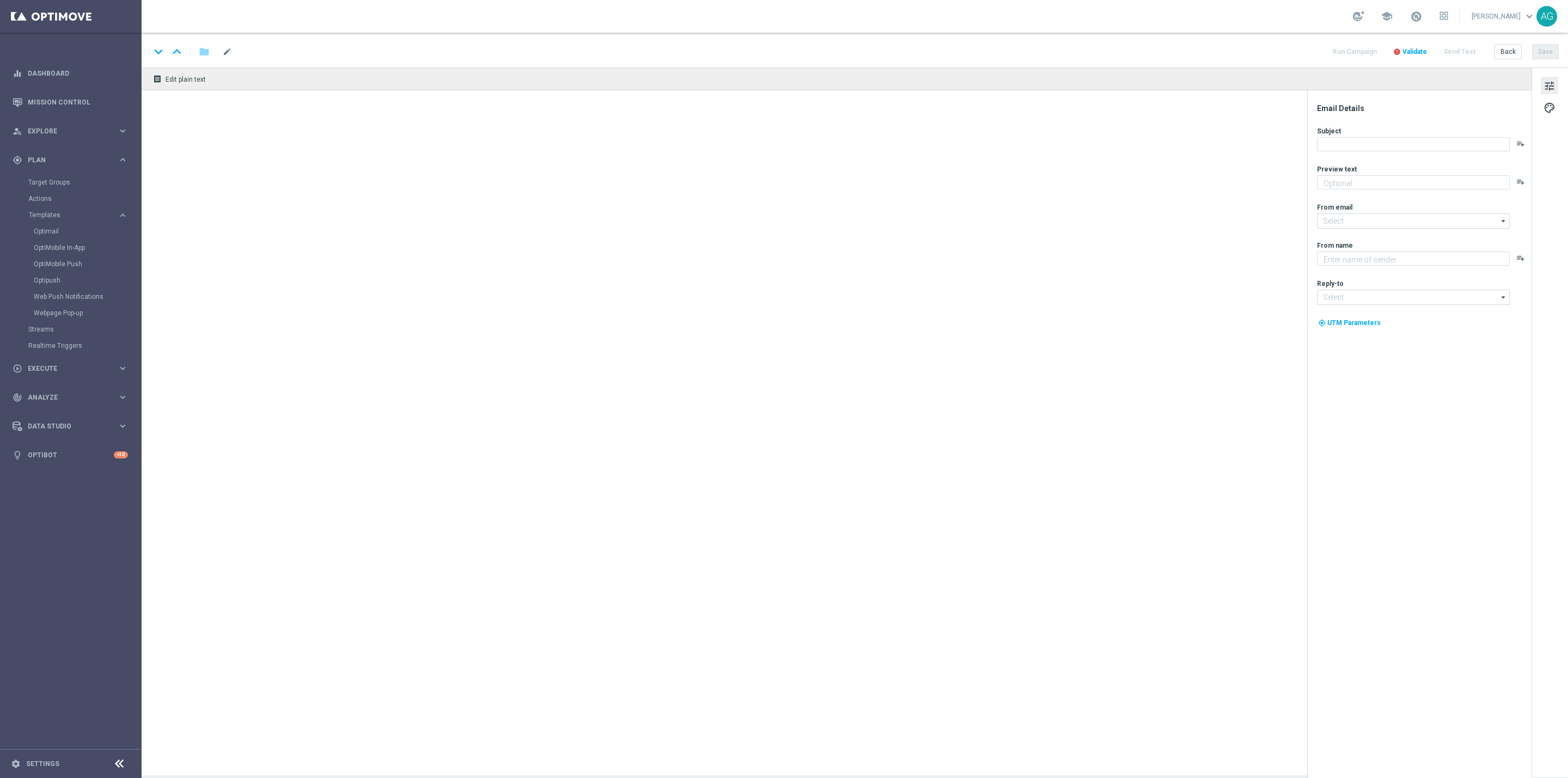
type textarea "Festeggiamo 10 anni insieme"
type textarea "Sisal"
type input "[EMAIL_ADDRESS][DOMAIN_NAME]"
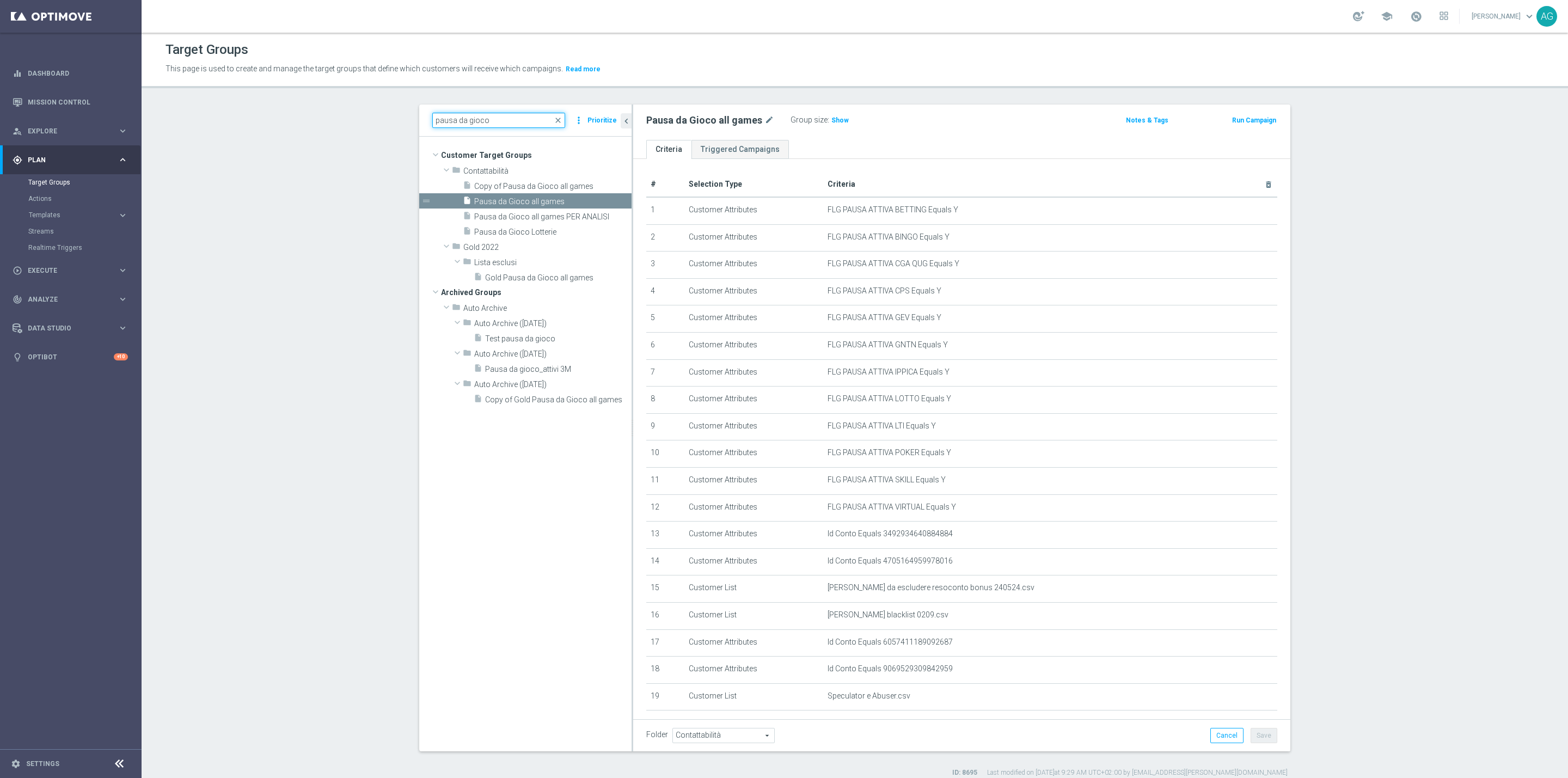
scroll to position [72, 0]
drag, startPoint x: 0, startPoint y: 0, endPoint x: 394, endPoint y: 120, distance: 411.9
click at [397, 120] on div "pausa da gioco close more_vert Prioritize Customer Target Groups library_add cr…" at bounding box center [855, 441] width 915 height 673
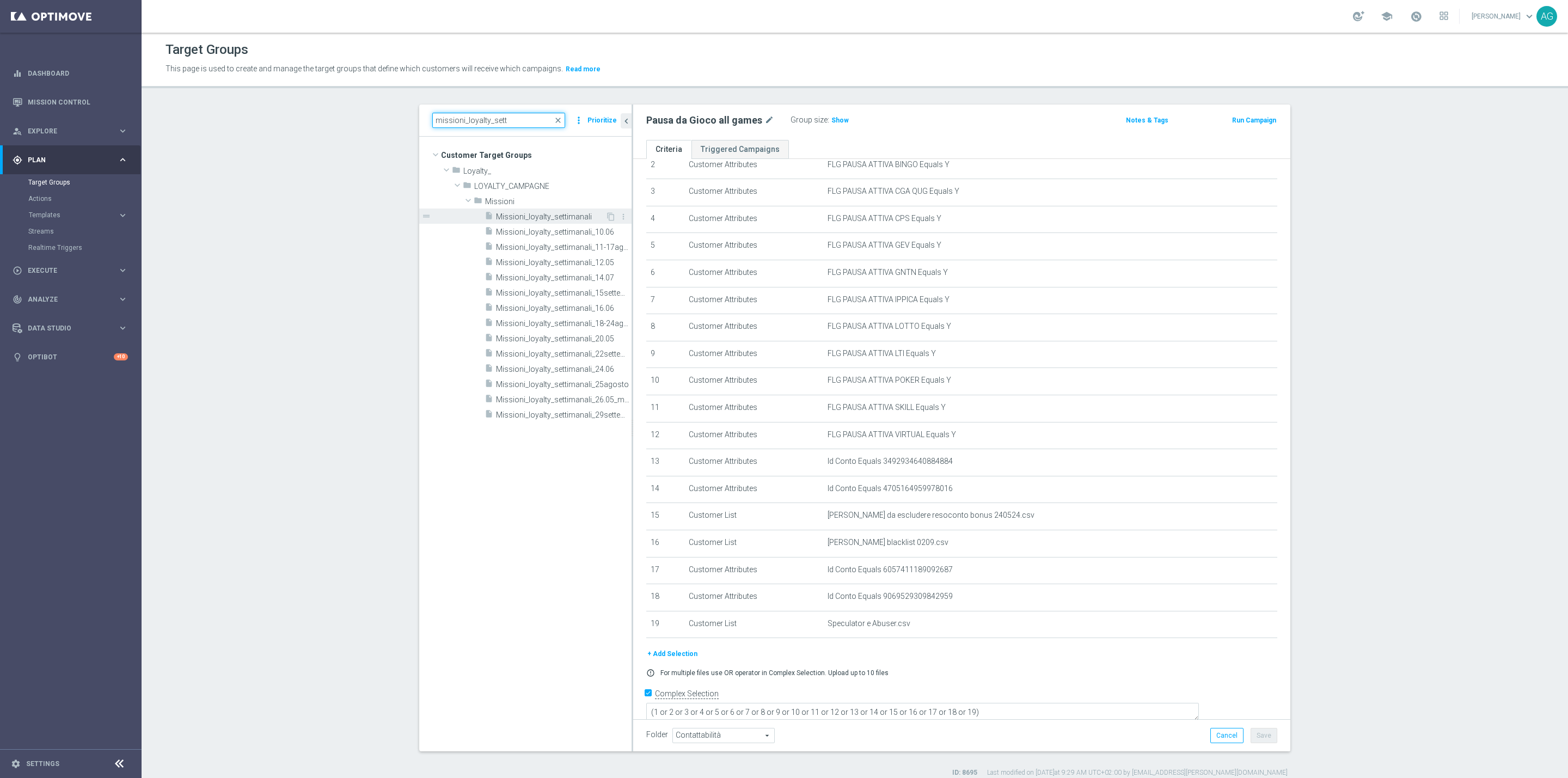
type input "missioni_loyalty_sett"
click at [555, 219] on span "Missioni_loyalty_settimanali" at bounding box center [551, 217] width 110 height 9
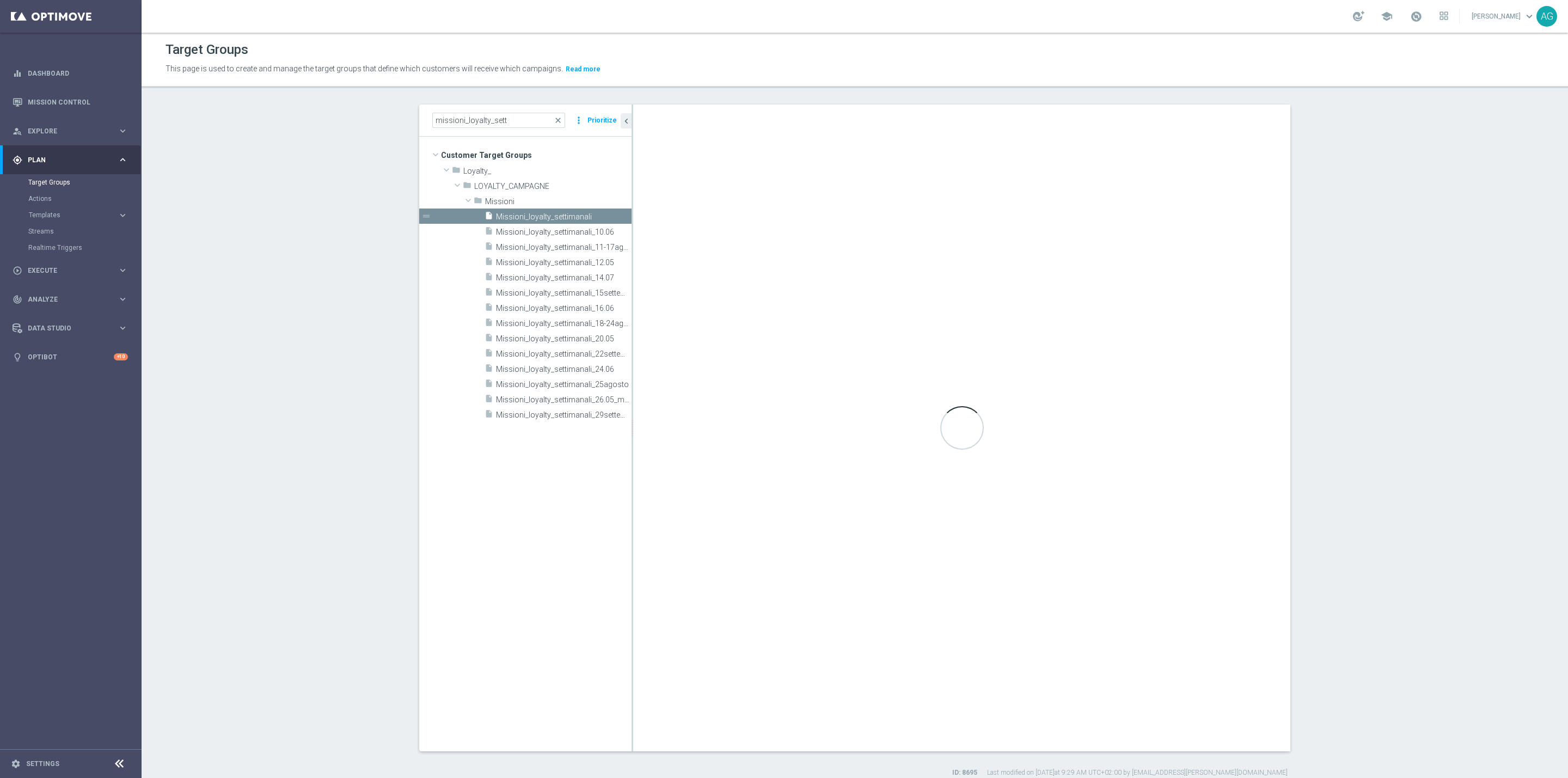
type textarea "(1 or 12) or (2 and 3 and 4 and 5 and 6 and 7 and 8 and 9 and 10 and 11 and 13 …"
type input "Missioni"
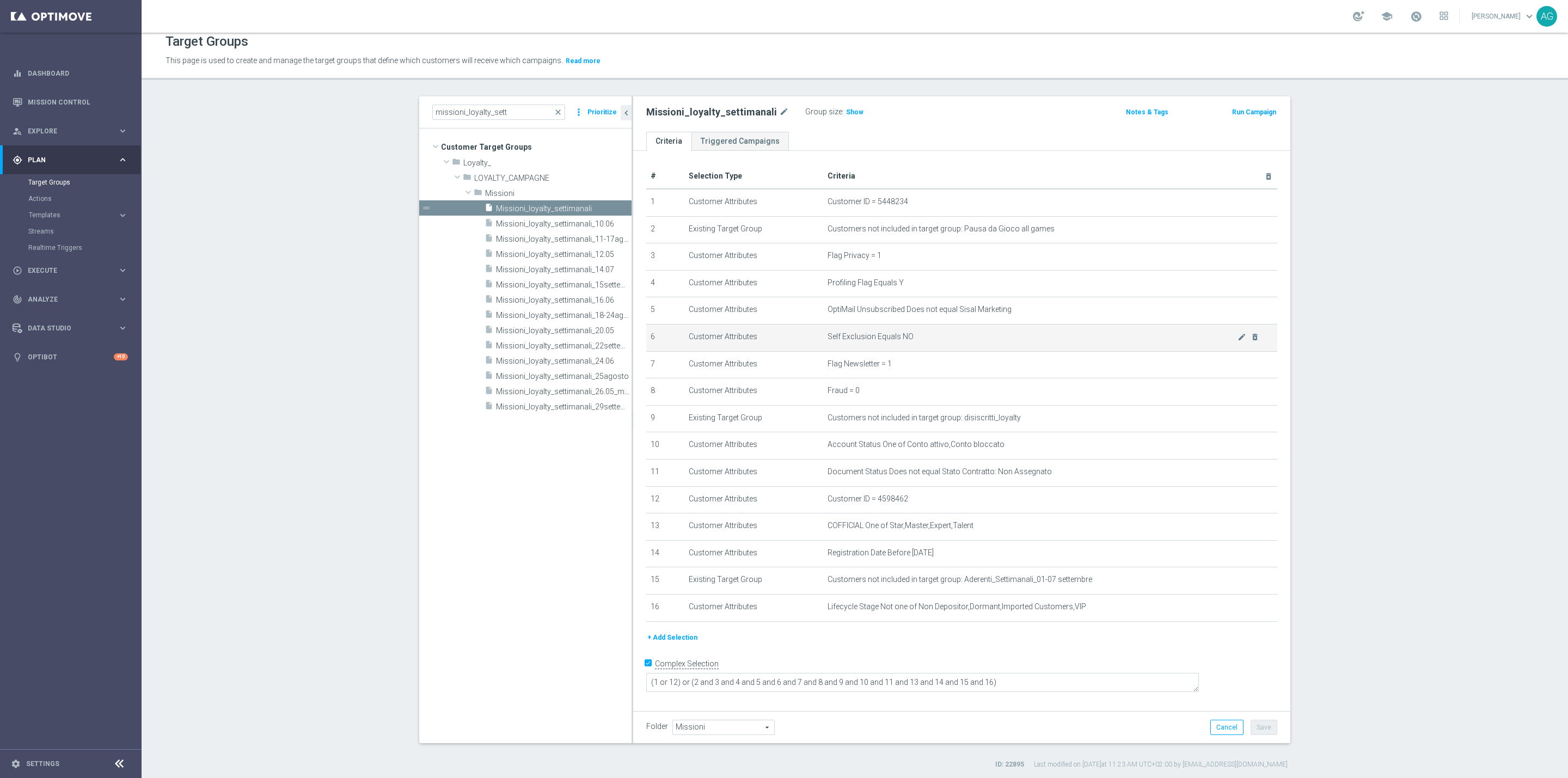
scroll to position [10, 0]
click at [915, 547] on span "Registration Date Before 2025-08-01" at bounding box center [1033, 550] width 410 height 9
click at [921, 548] on span "Registration Date Before 2025-08-01" at bounding box center [1033, 550] width 410 height 9
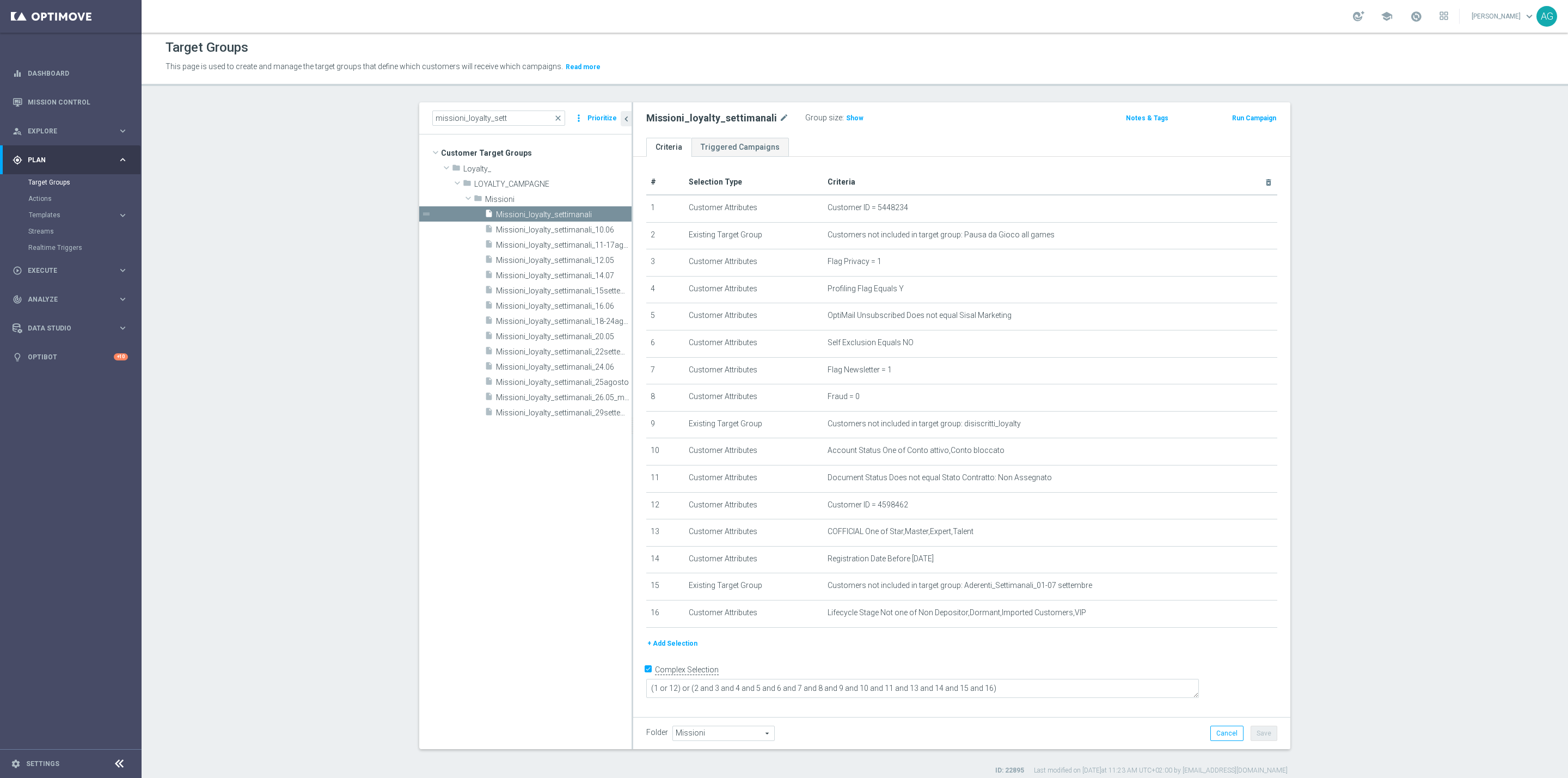
scroll to position [0, 0]
click at [528, 522] on tree-viewport "Customer Target Groups library_add create_new_folder folder" at bounding box center [525, 444] width 212 height 614
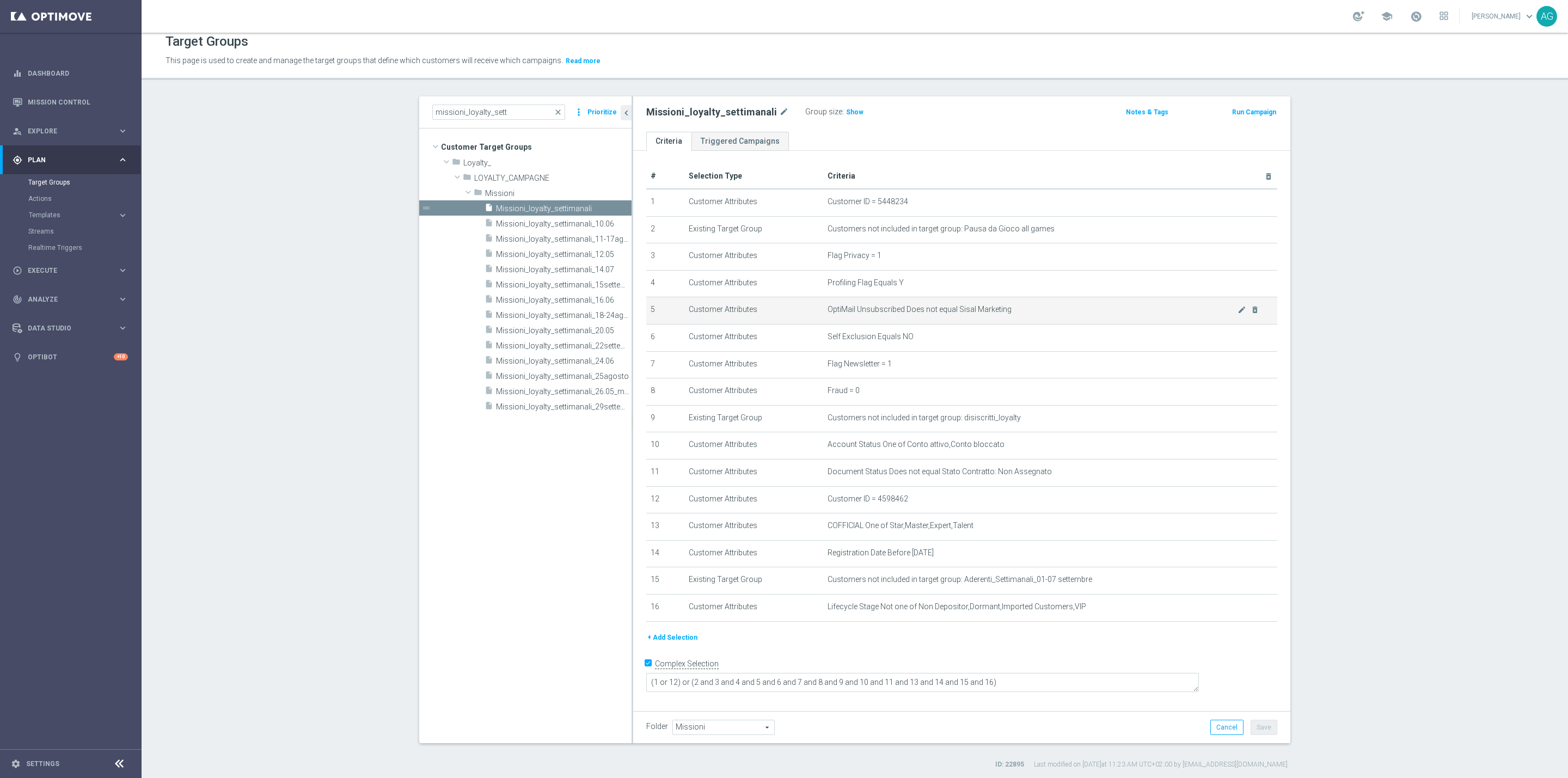
scroll to position [10, 0]
click at [858, 334] on span "Self Exclusion Equals NO" at bounding box center [1033, 334] width 410 height 9
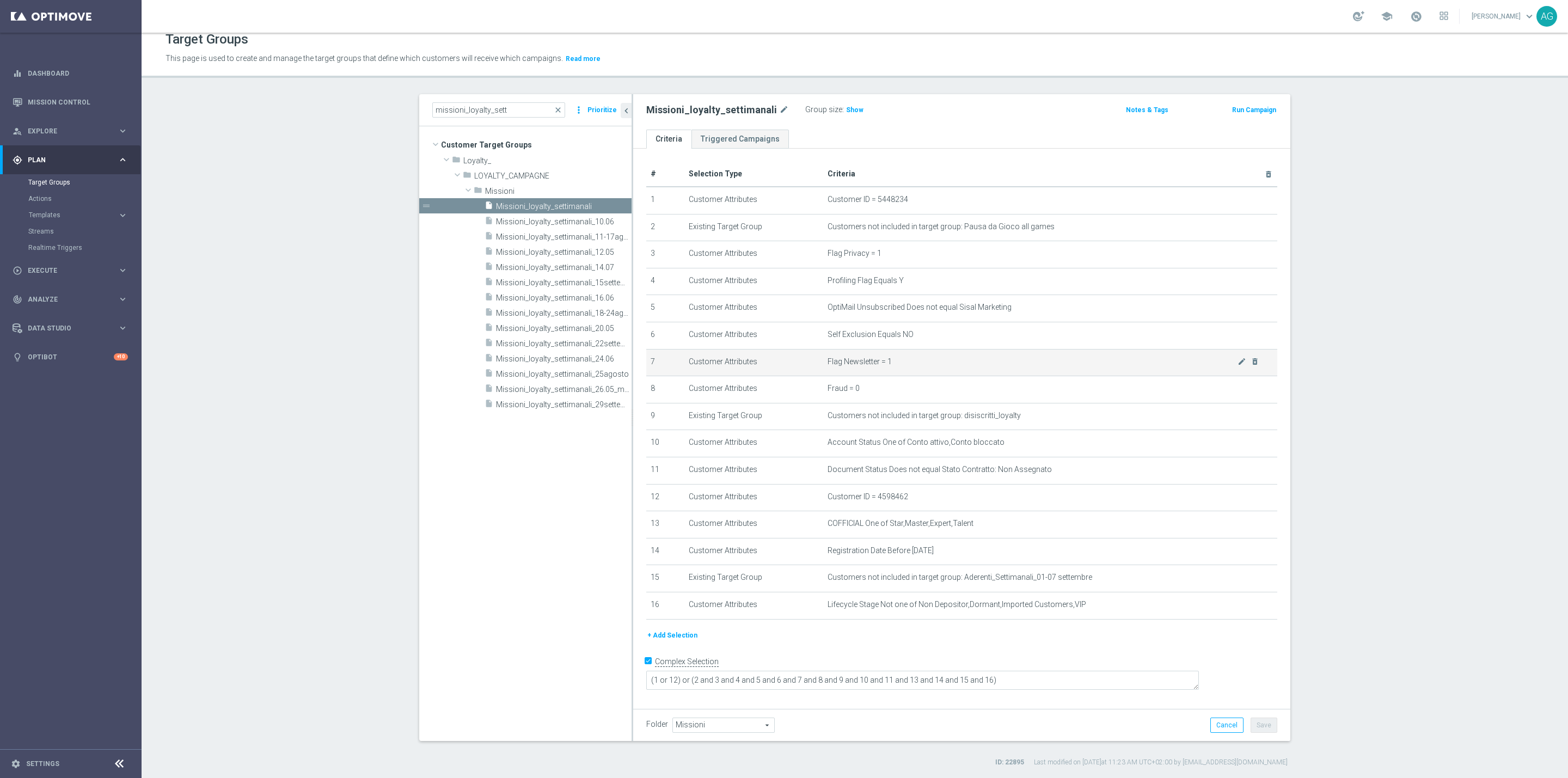
click at [840, 360] on span "Flag Newsletter = 1" at bounding box center [1033, 362] width 410 height 9
click at [828, 390] on span "Fraud = 0" at bounding box center [1033, 388] width 410 height 9
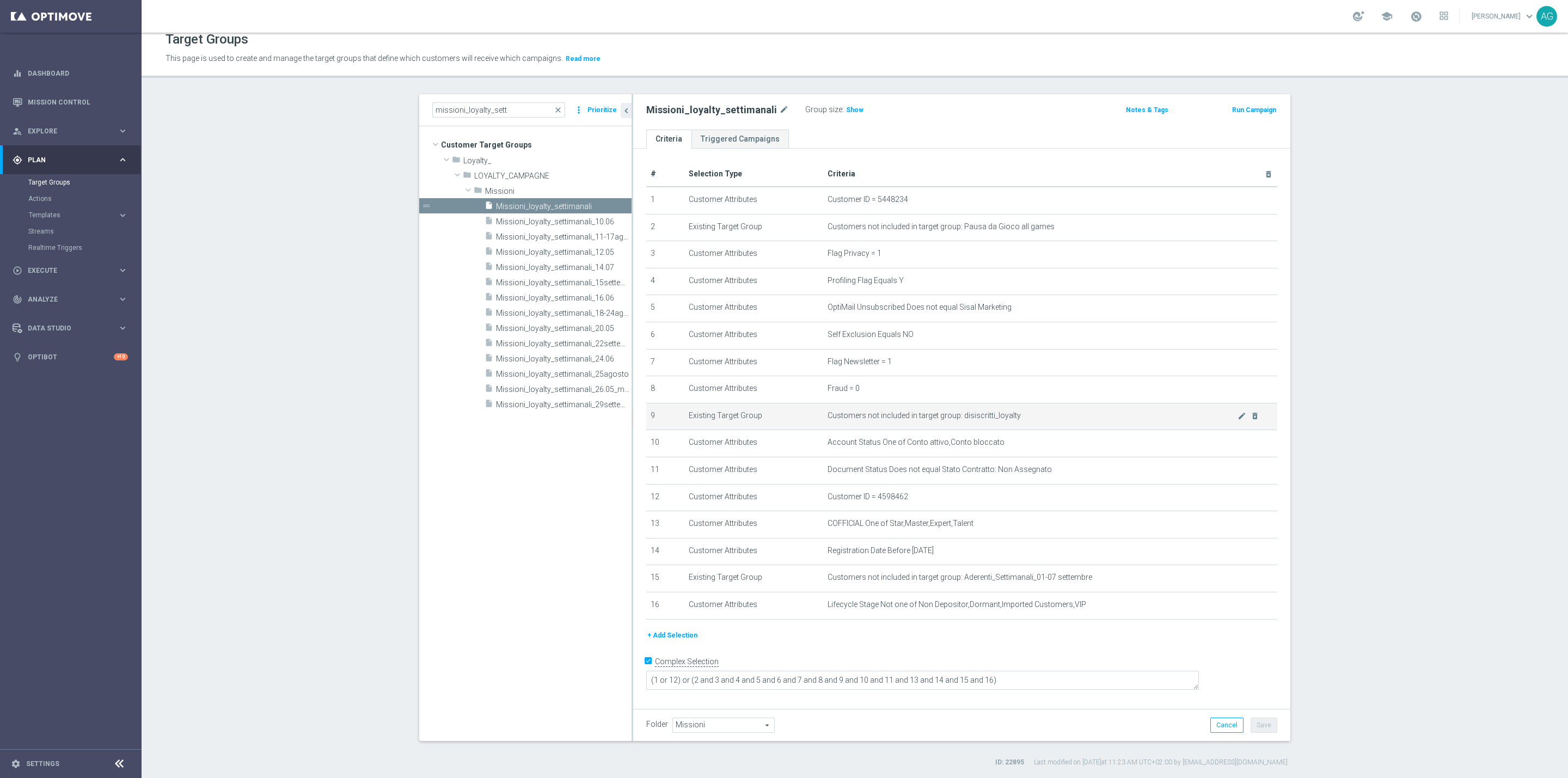
click at [830, 414] on span "Customers not included in target group: disiscritti_loyalty" at bounding box center [1033, 415] width 410 height 9
drag, startPoint x: 830, startPoint y: 414, endPoint x: 1007, endPoint y: 410, distance: 177.0
click at [1007, 411] on span "Customers not included in target group: disiscritti_loyalty" at bounding box center [1033, 415] width 410 height 9
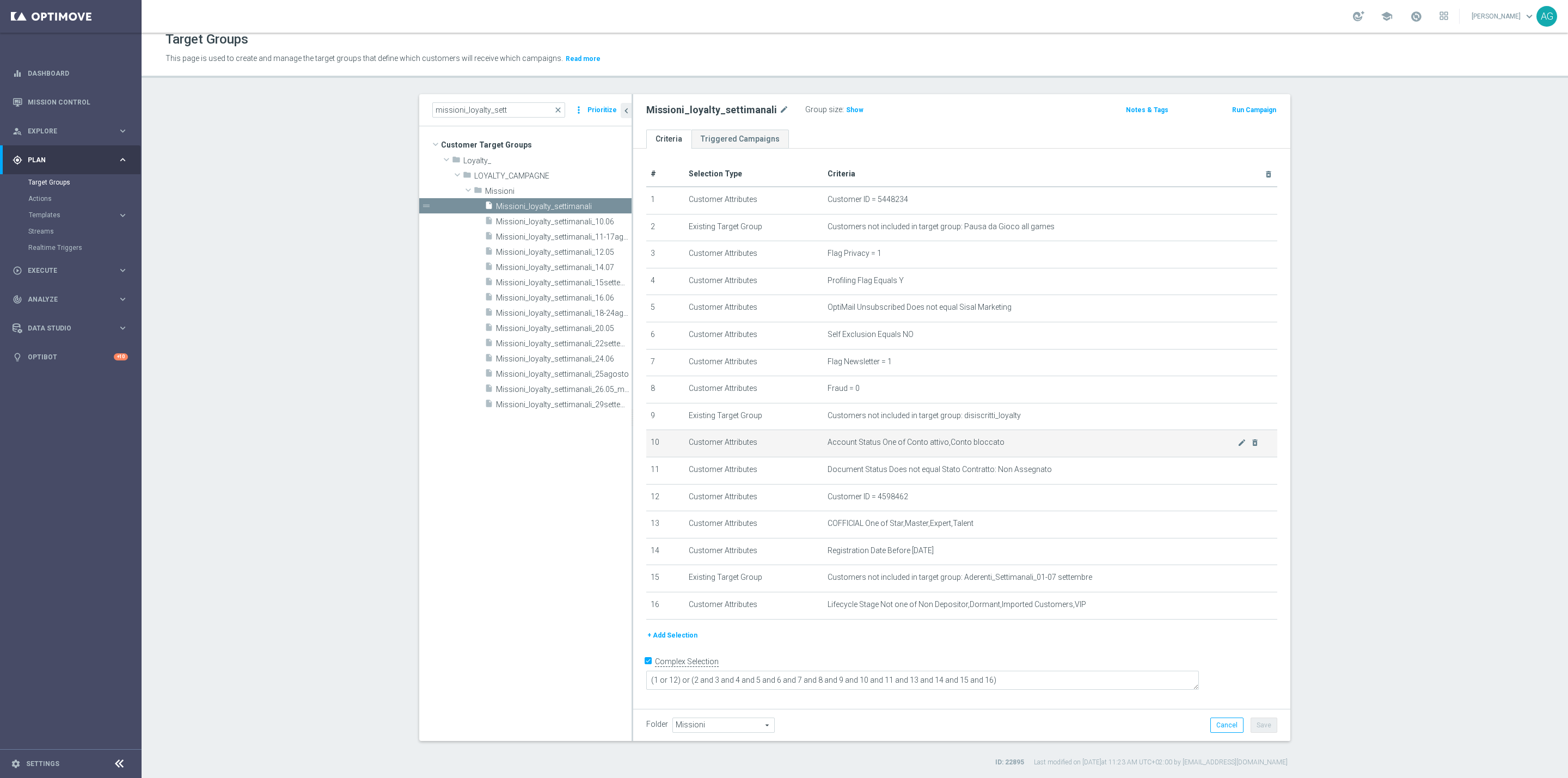
drag, startPoint x: 914, startPoint y: 456, endPoint x: 948, endPoint y: 451, distance: 34.4
click at [947, 451] on td "Account Status One of Conto attivo,Conto bloccato mode_edit delete_forever" at bounding box center [1050, 444] width 455 height 27
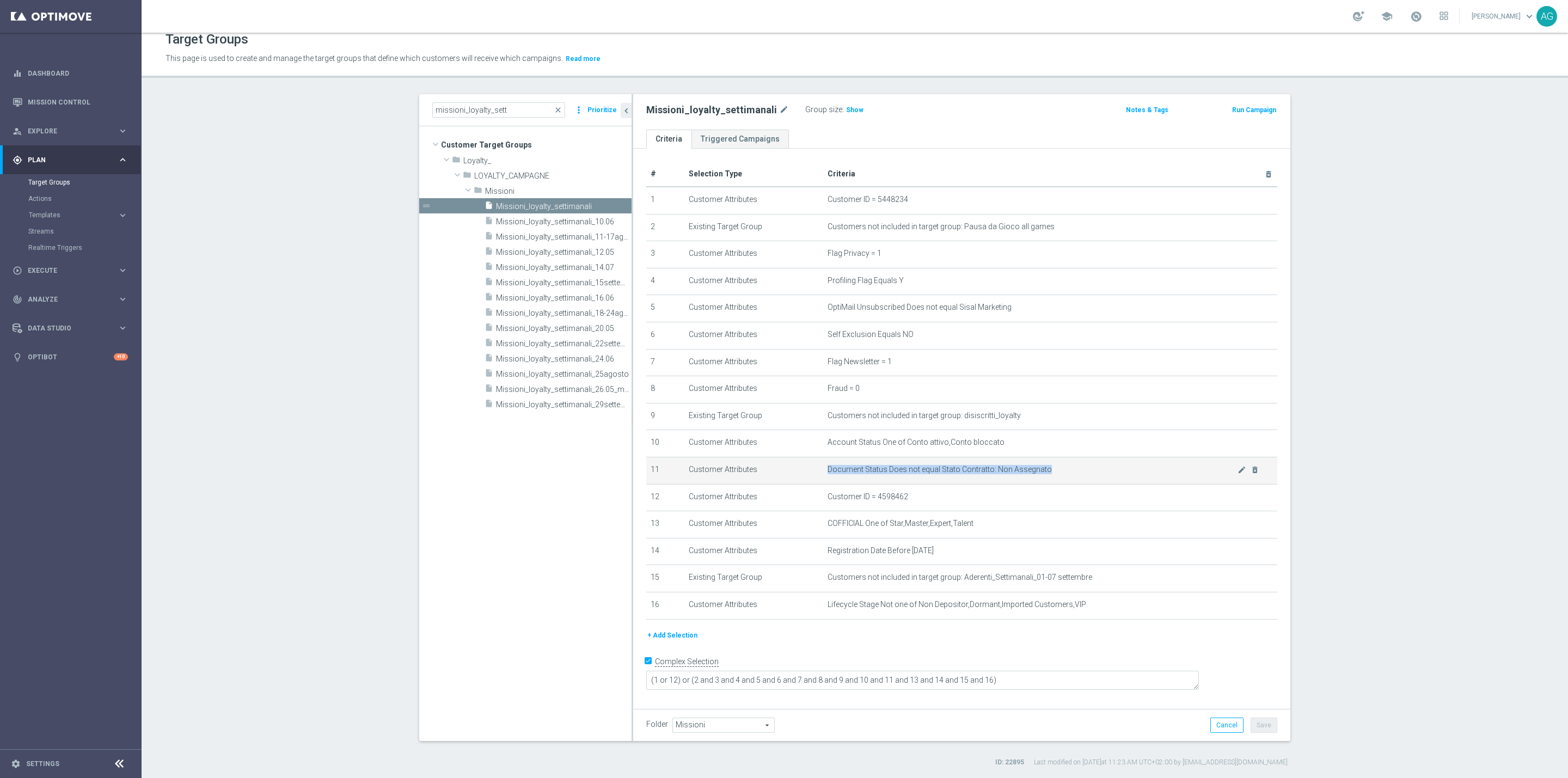
drag, startPoint x: 937, startPoint y: 462, endPoint x: 1039, endPoint y: 469, distance: 102.2
click at [1039, 469] on td "Document Status Does not equal Stato Contratto: Non Assegnato mode_edit delete_…" at bounding box center [1050, 470] width 455 height 27
drag, startPoint x: 1039, startPoint y: 469, endPoint x: 1031, endPoint y: 469, distance: 8.0
click at [1037, 469] on span "Document Status Does not equal Stato Contratto: Non Assegnato" at bounding box center [1033, 469] width 410 height 9
click at [856, 500] on span "Customer ID = 4598462" at bounding box center [1033, 497] width 410 height 9
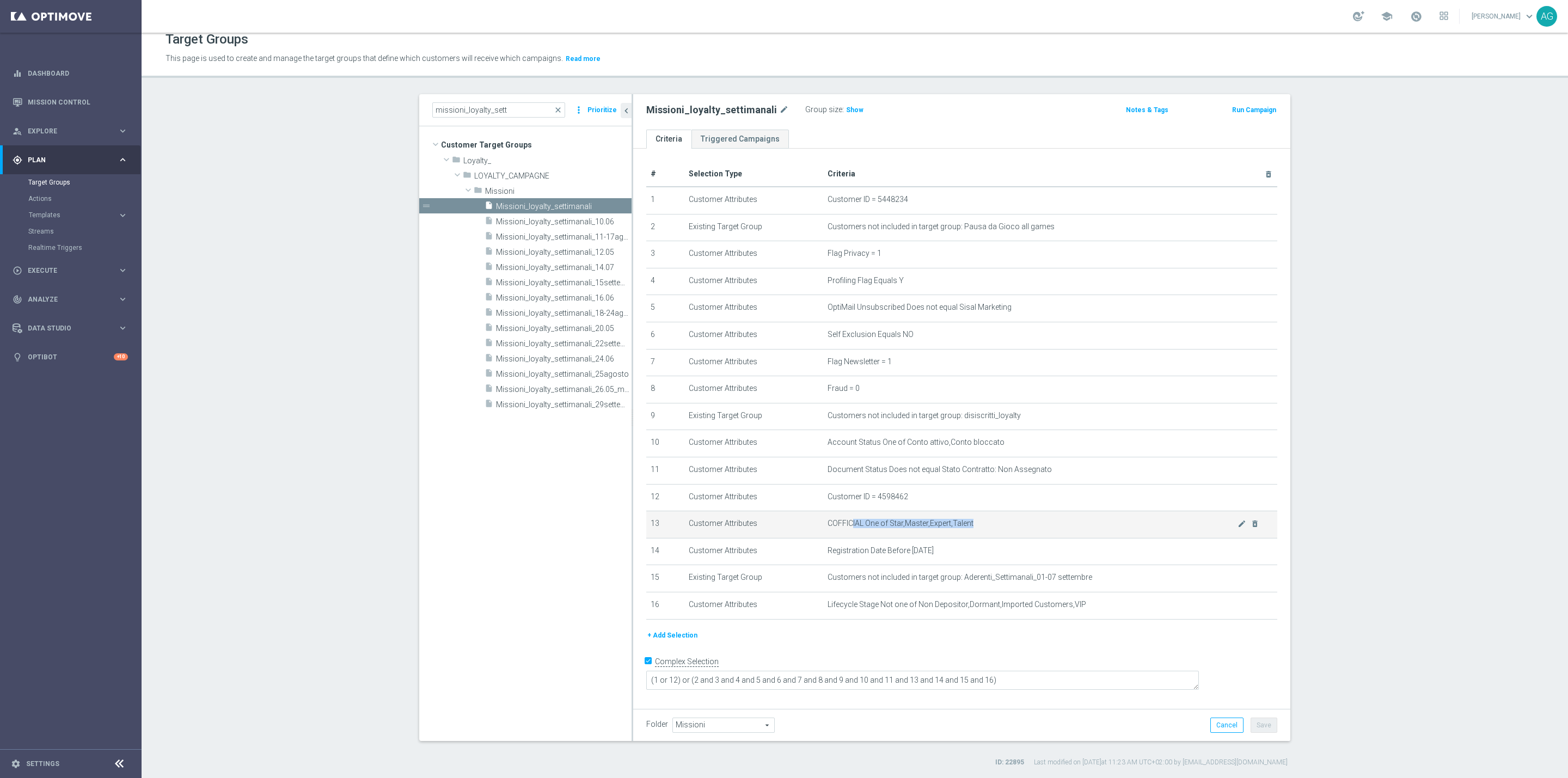
drag, startPoint x: 846, startPoint y: 520, endPoint x: 989, endPoint y: 528, distance: 143.2
click at [989, 528] on span "COFFICIAL One of Star,Master,Expert,Talent" at bounding box center [1033, 523] width 410 height 9
drag, startPoint x: 825, startPoint y: 548, endPoint x: 964, endPoint y: 550, distance: 139.0
click at [964, 550] on span "Registration Date Before 2025-08-01" at bounding box center [1033, 550] width 410 height 9
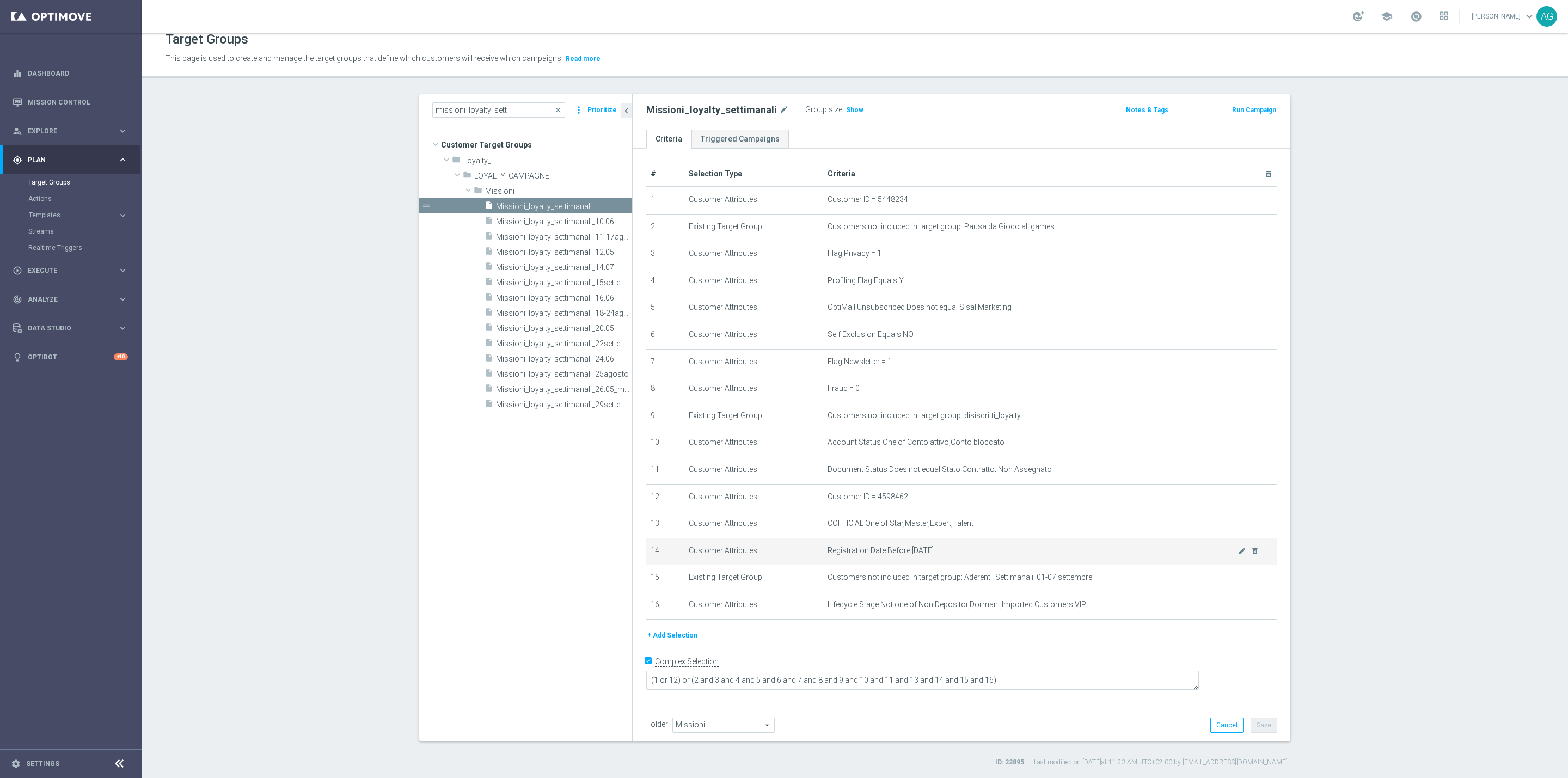
click at [964, 550] on span "Registration Date Before 2025-08-01" at bounding box center [1033, 550] width 410 height 9
drag, startPoint x: 832, startPoint y: 548, endPoint x: 961, endPoint y: 547, distance: 129.0
click at [961, 547] on span "Registration Date Before 2025-08-01" at bounding box center [1033, 550] width 410 height 9
drag, startPoint x: 820, startPoint y: 552, endPoint x: 947, endPoint y: 556, distance: 127.1
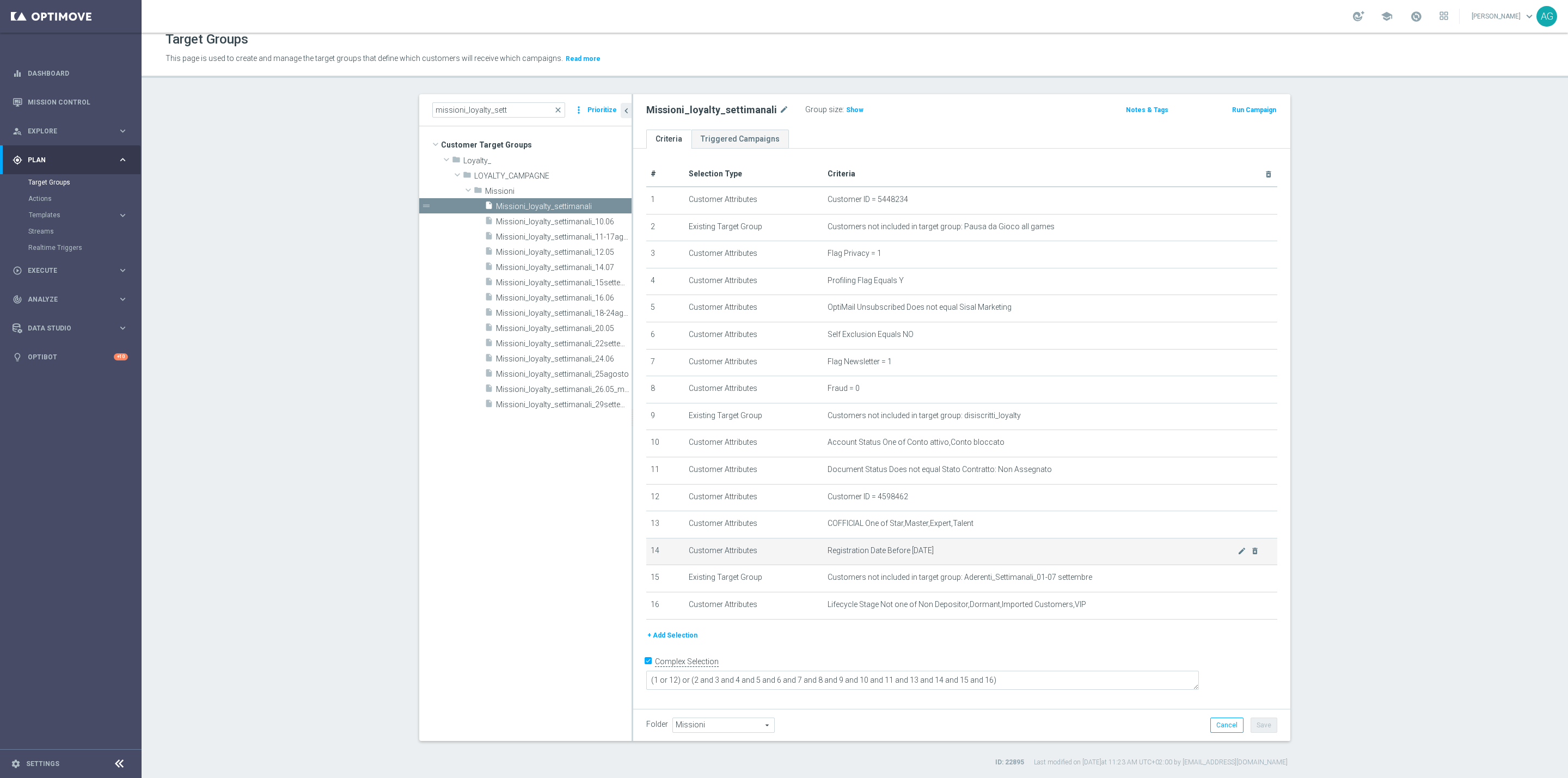
click at [947, 556] on td "Registration Date Before 2025-08-01 mode_edit delete_forever" at bounding box center [1050, 552] width 455 height 27
click at [947, 556] on td "Registration Date Before 2025-08-01 mode_edit delete_forever" at bounding box center [1050, 552] width 455 height 27
drag, startPoint x: 964, startPoint y: 580, endPoint x: 1106, endPoint y: 586, distance: 142.1
click at [1106, 586] on td "Customers not included in target group: Aderenti_Settimanali_01-07 settembre mo…" at bounding box center [1050, 578] width 455 height 27
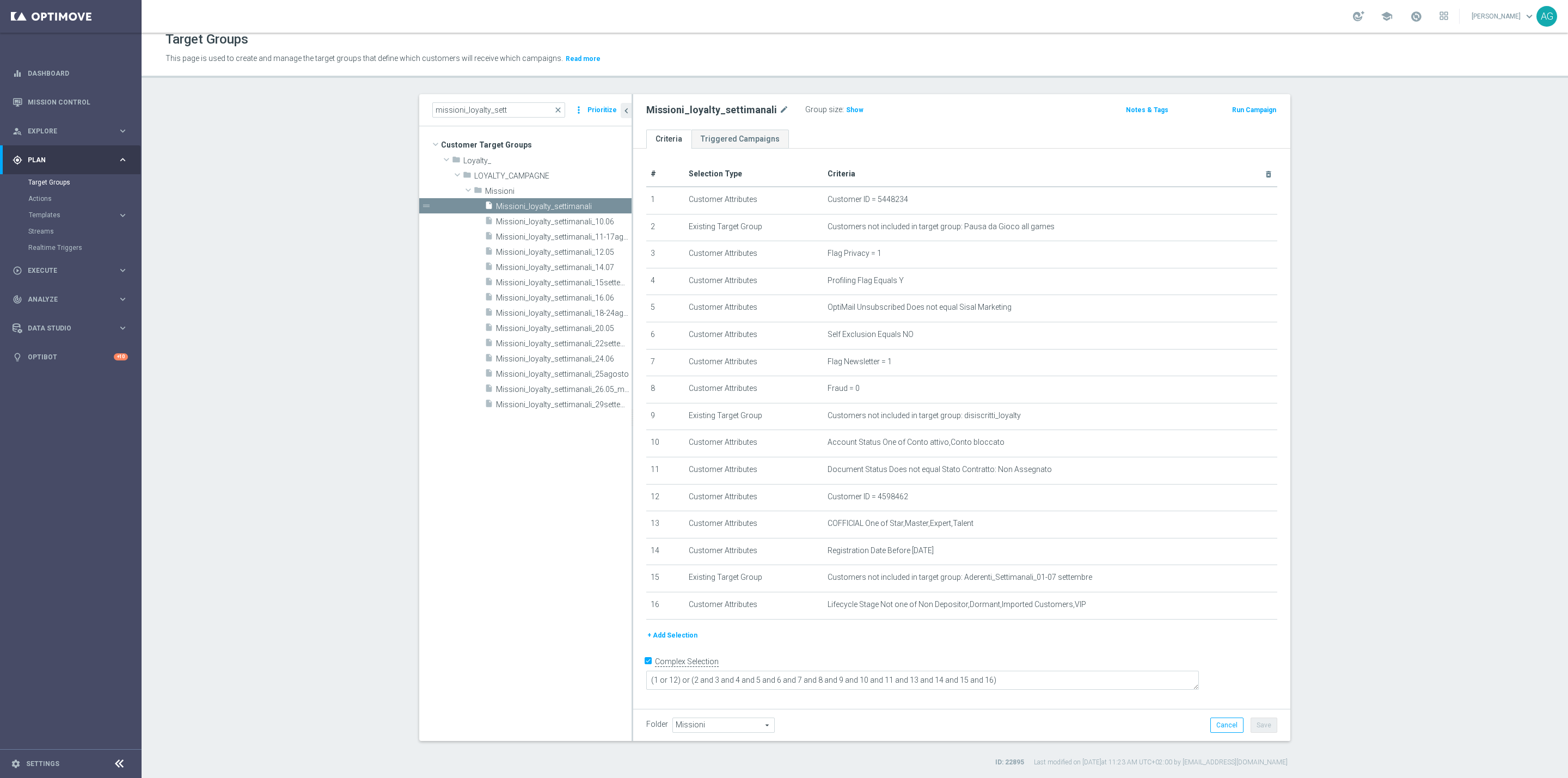
click at [737, 641] on div "+ Add Selection" at bounding box center [961, 636] width 647 height 12
click at [846, 111] on span "Show" at bounding box center [855, 110] width 18 height 8
click at [525, 481] on tree-viewport "Customer Target Groups library_add create_new_folder folder" at bounding box center [525, 433] width 212 height 614
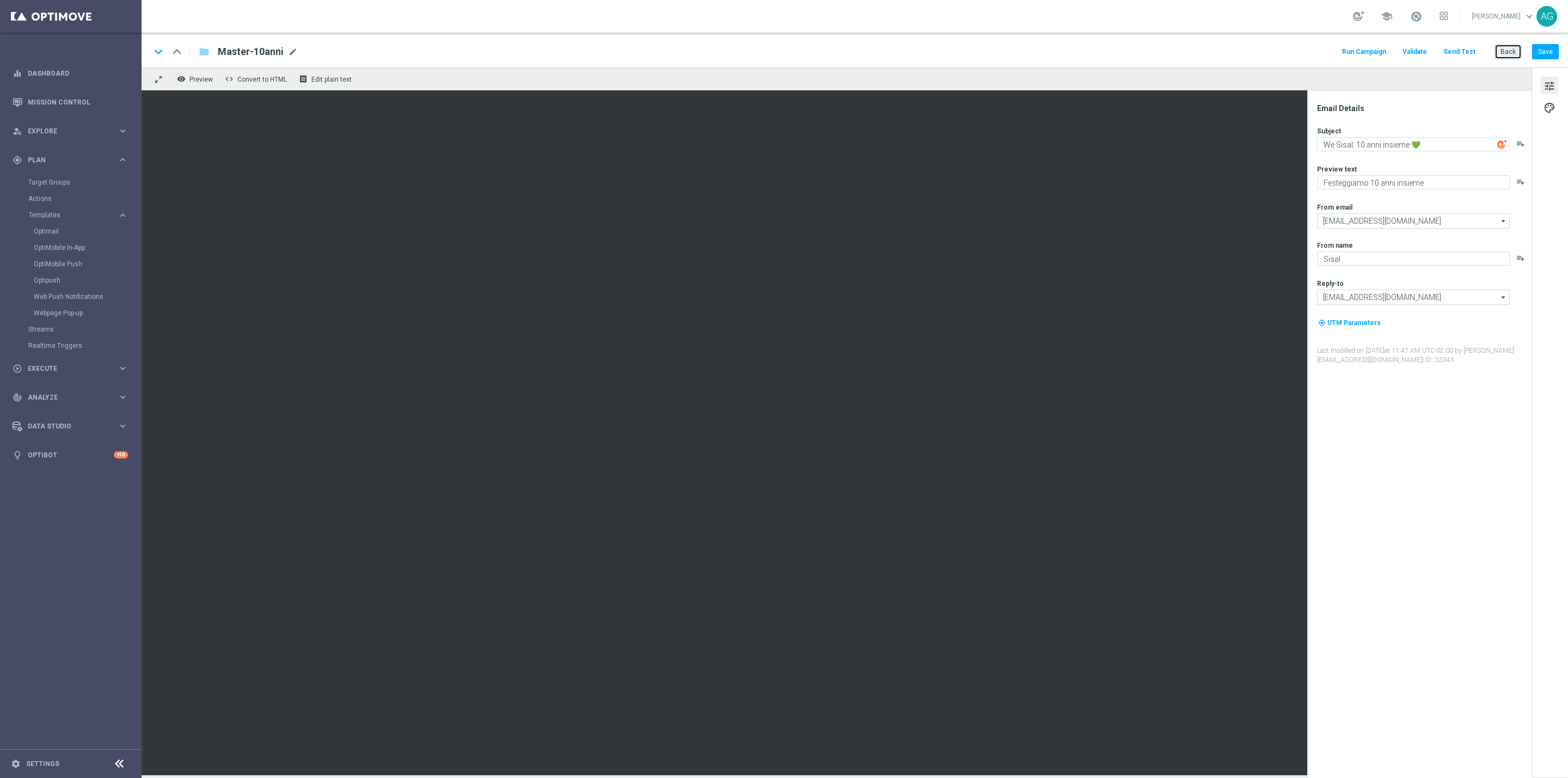
click at [1517, 53] on button "Back" at bounding box center [1508, 51] width 27 height 15
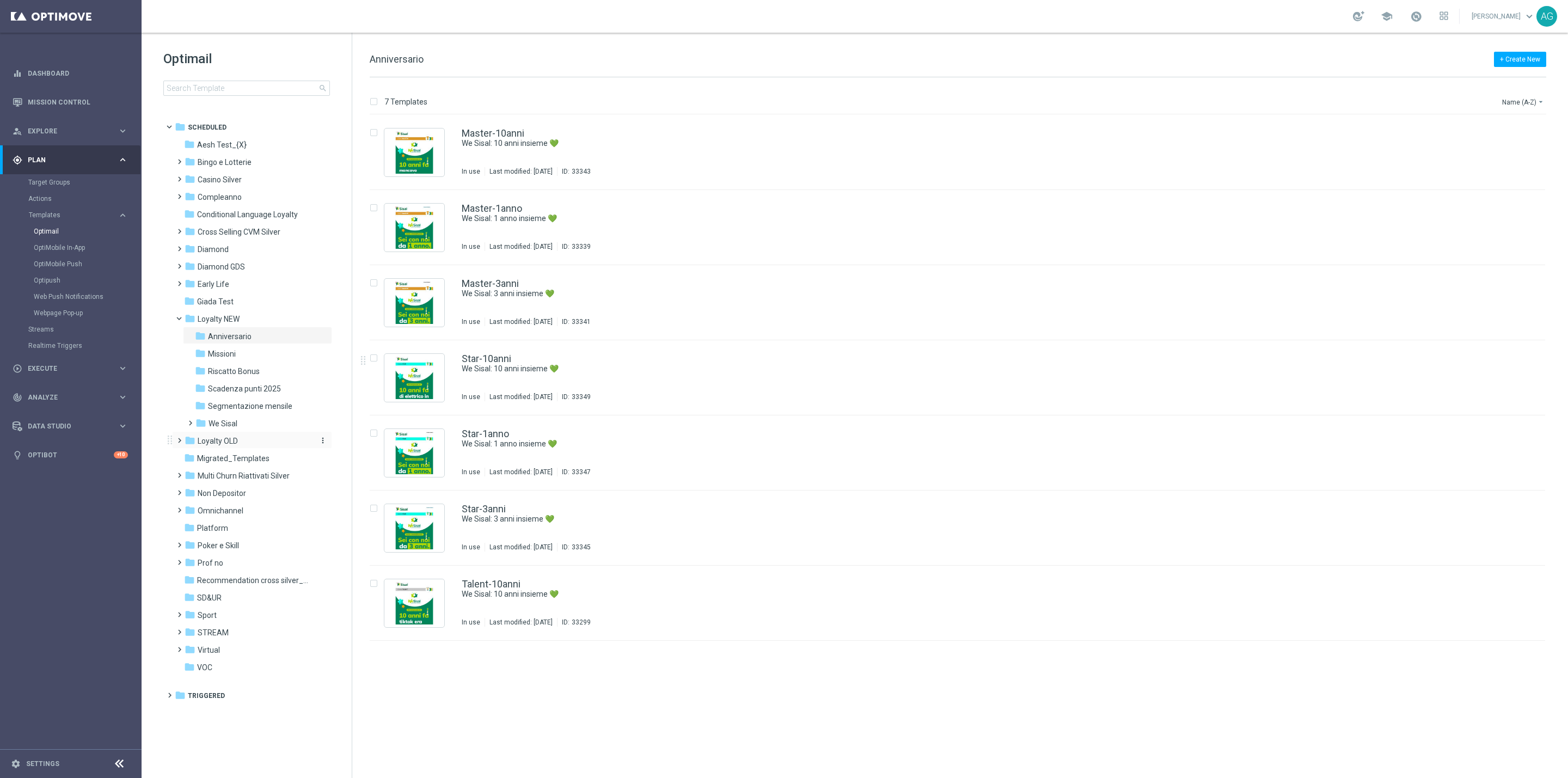
click at [239, 438] on div "folder Loyalty OLD" at bounding box center [247, 441] width 125 height 13
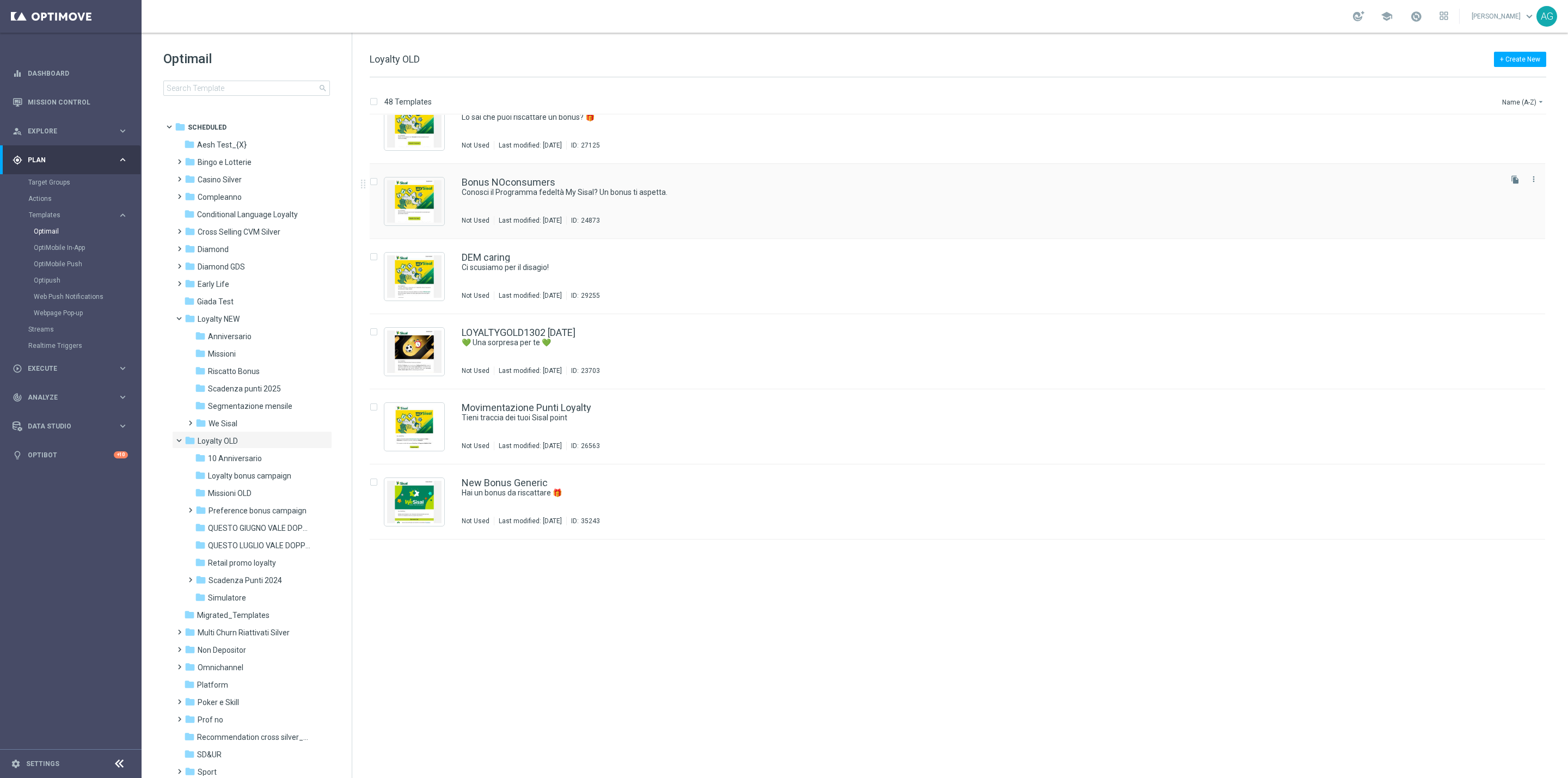
scroll to position [833, 0]
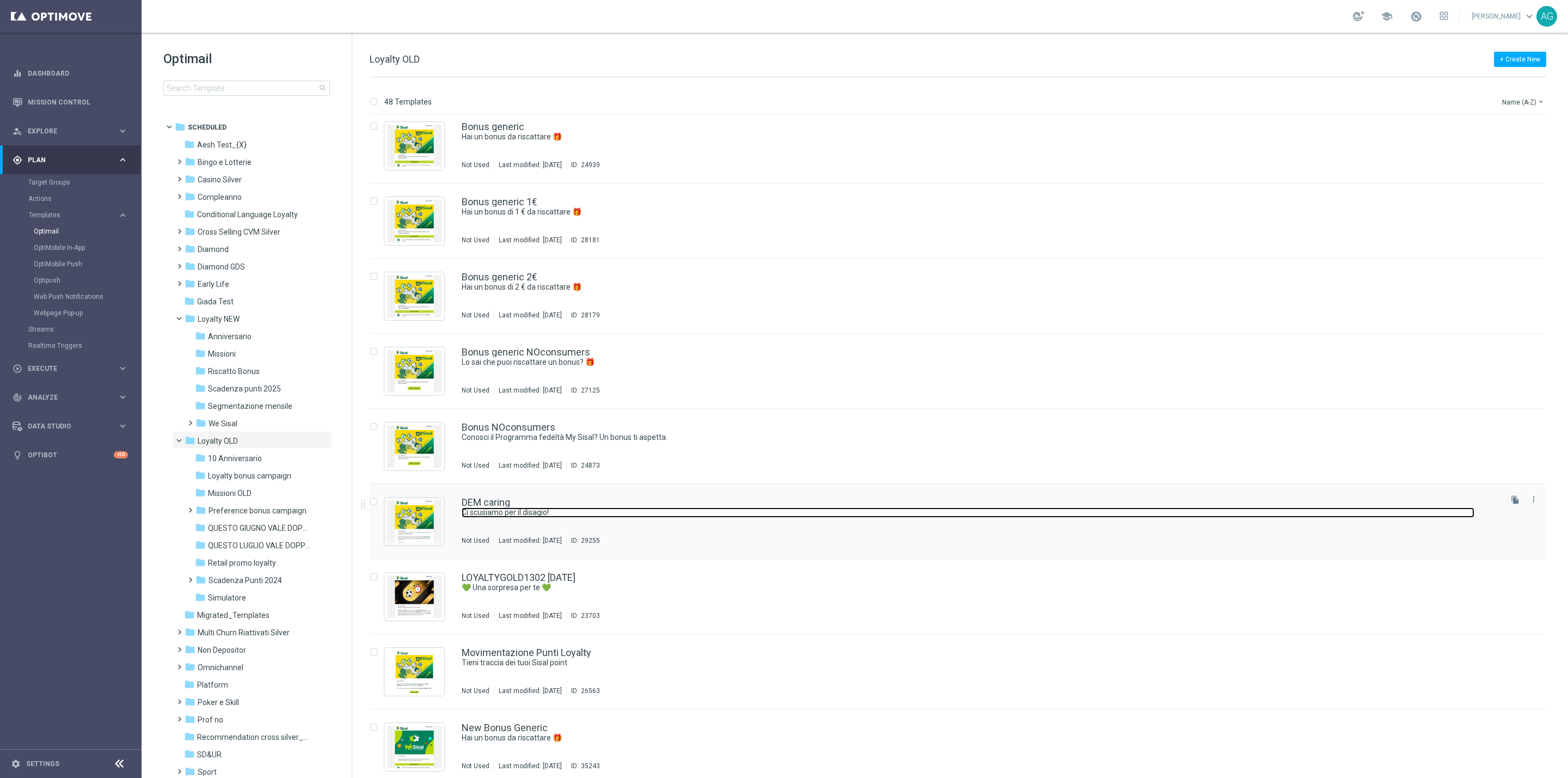
click at [573, 510] on link "Ci scusiamo per il disagio!" at bounding box center [968, 513] width 1013 height 10
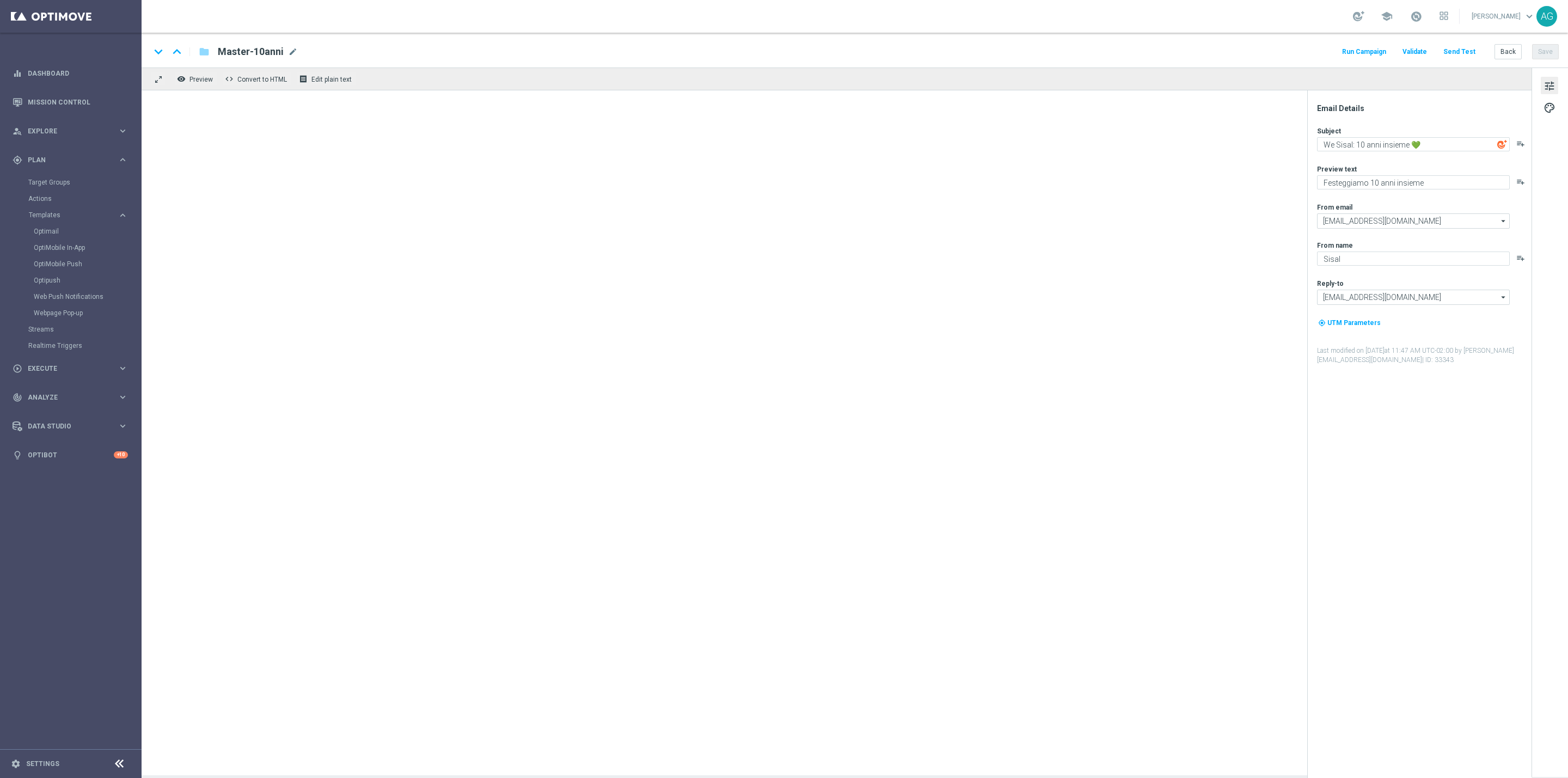
type textarea "Ci scusiamo per il disagio!"
type textarea "Un bonus per te 🎁"
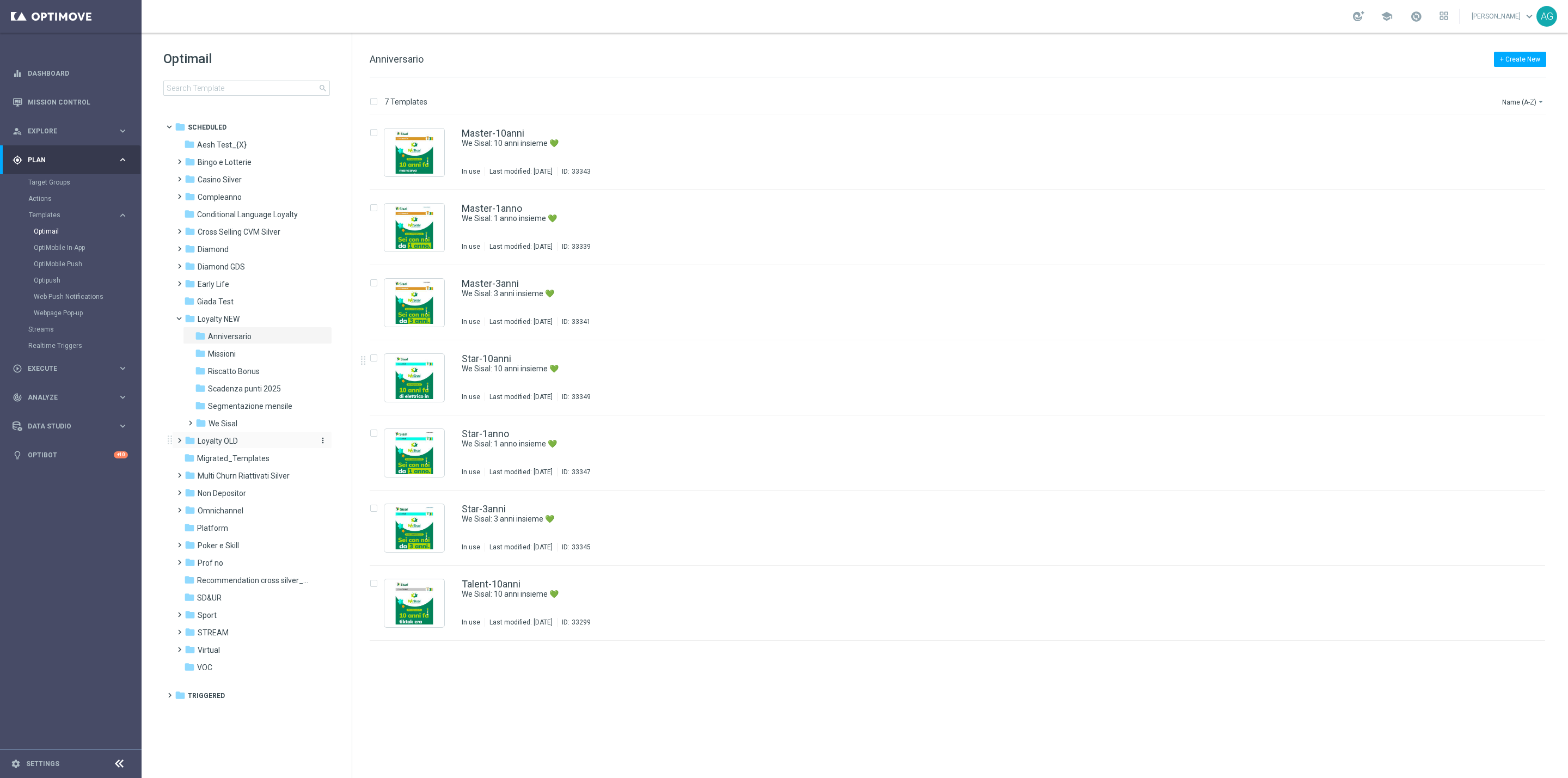
click at [206, 446] on span "Loyalty OLD" at bounding box center [218, 441] width 40 height 10
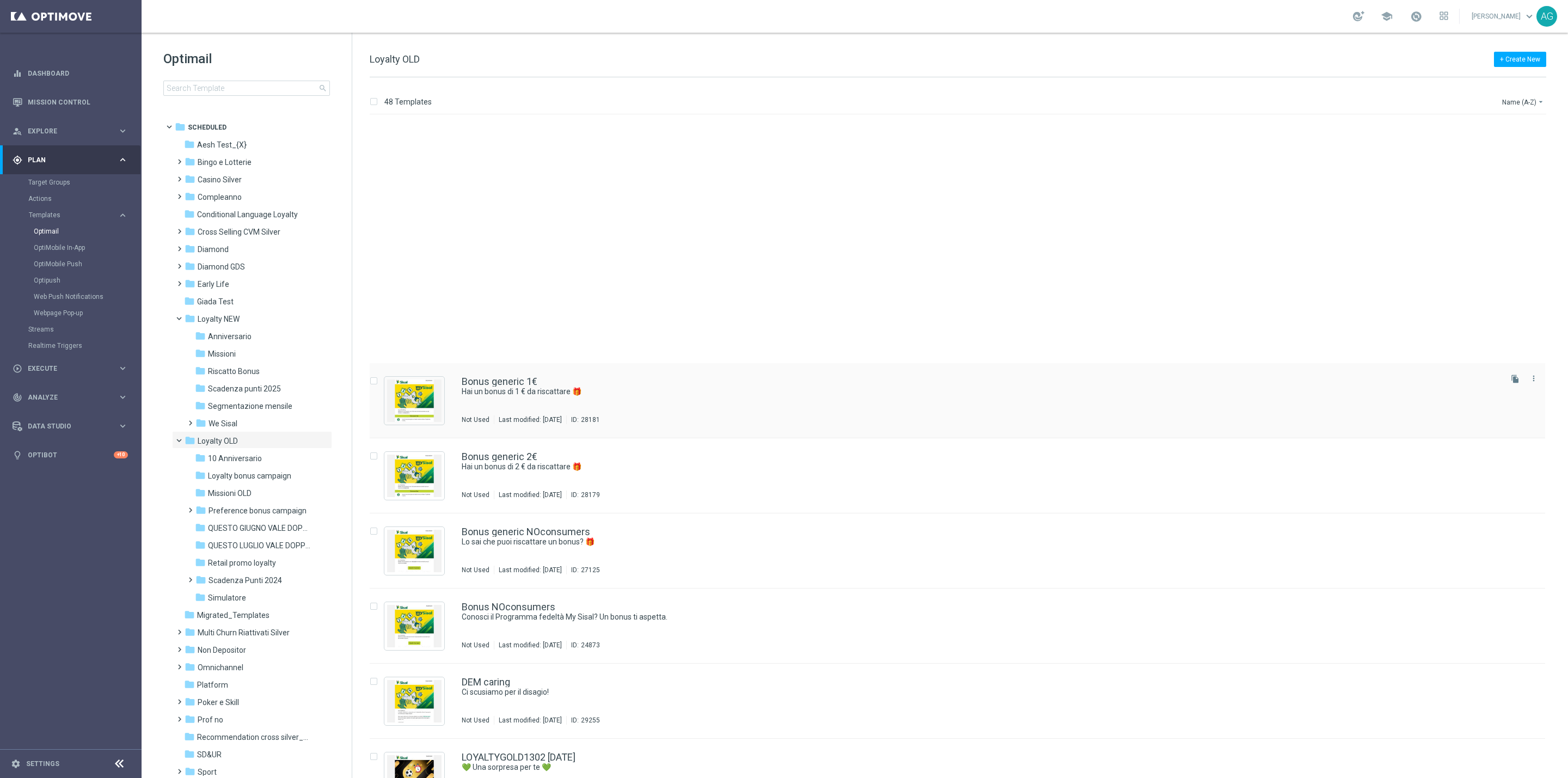
scroll to position [915, 0]
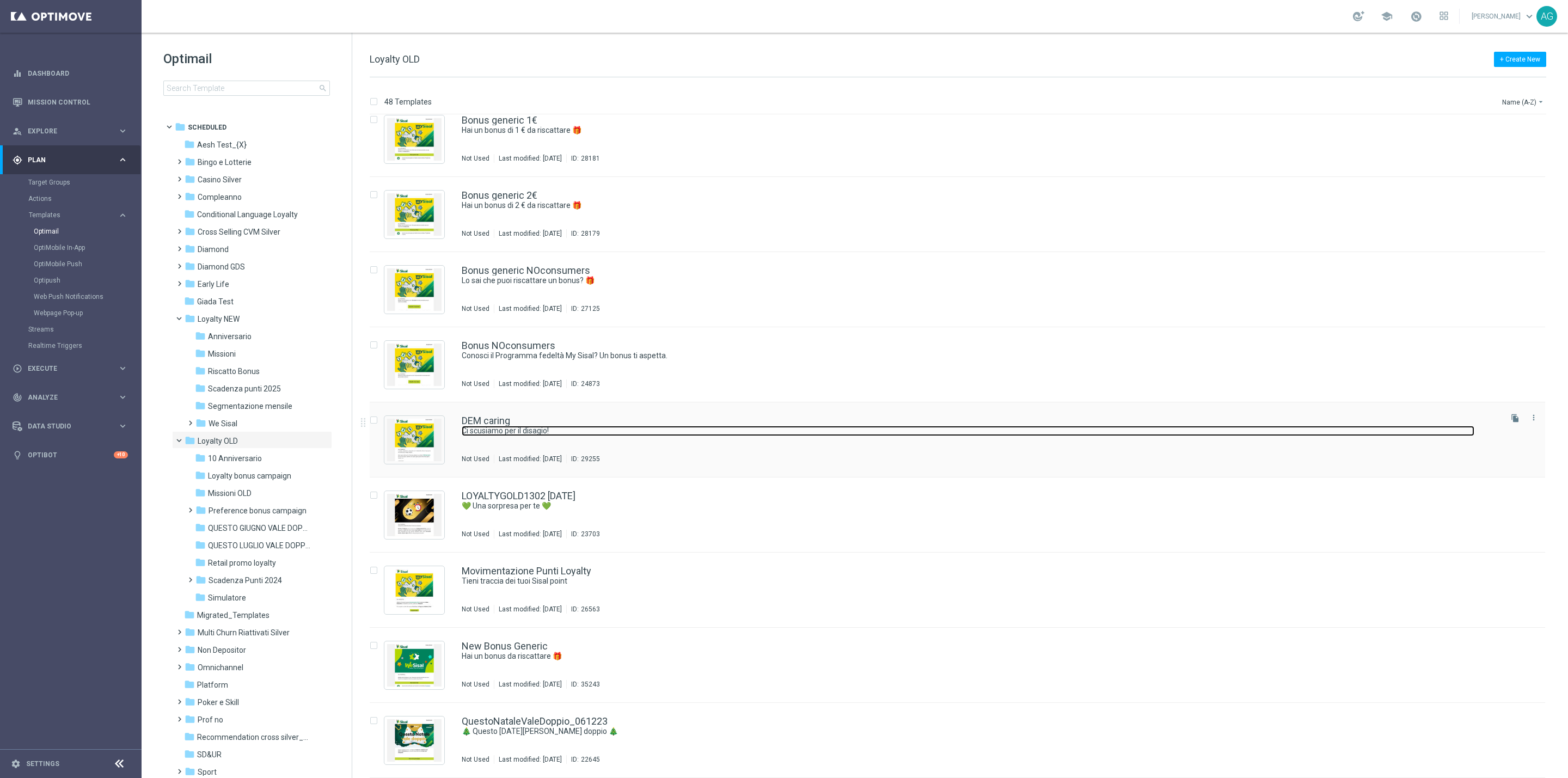
click at [524, 435] on link "Ci scusiamo per il disagio!" at bounding box center [968, 430] width 1013 height 10
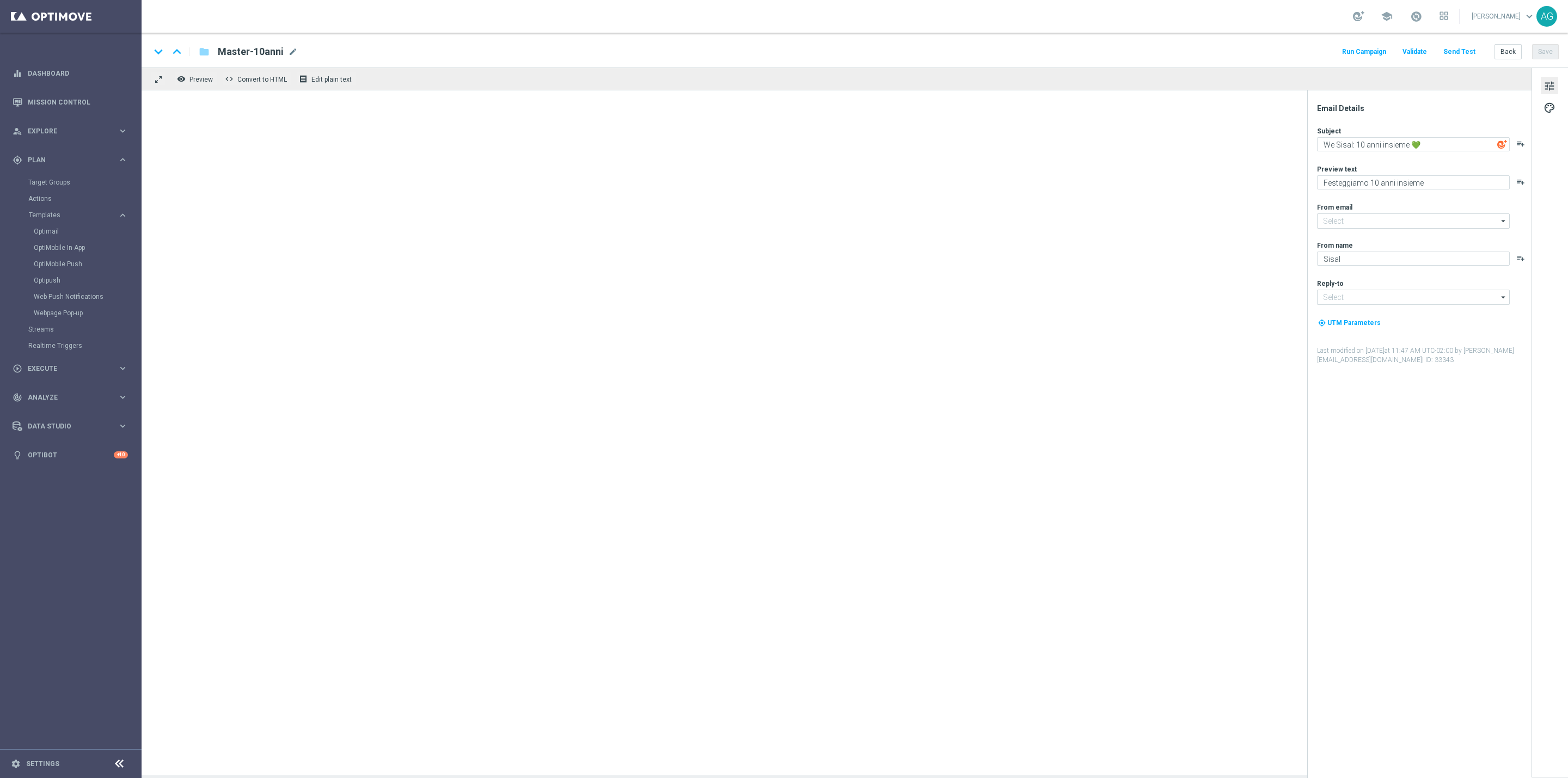
type input "[EMAIL_ADDRESS][DOMAIN_NAME]"
type textarea "Ci scusiamo per il disagio!"
type textarea "Un bonus per te 🎁"
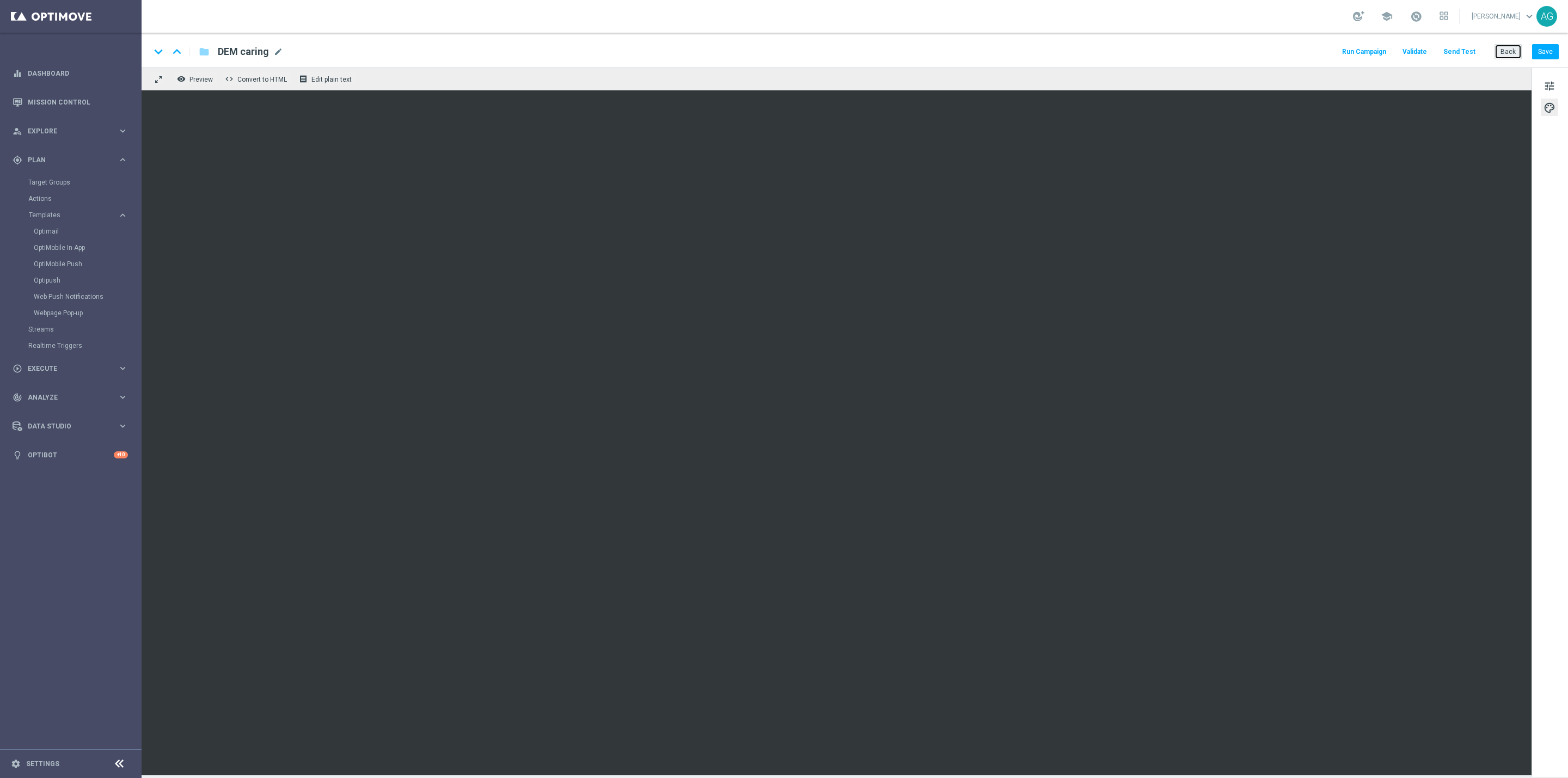
click at [1498, 46] on button "Back" at bounding box center [1508, 51] width 27 height 15
